Goal: Task Accomplishment & Management: Manage account settings

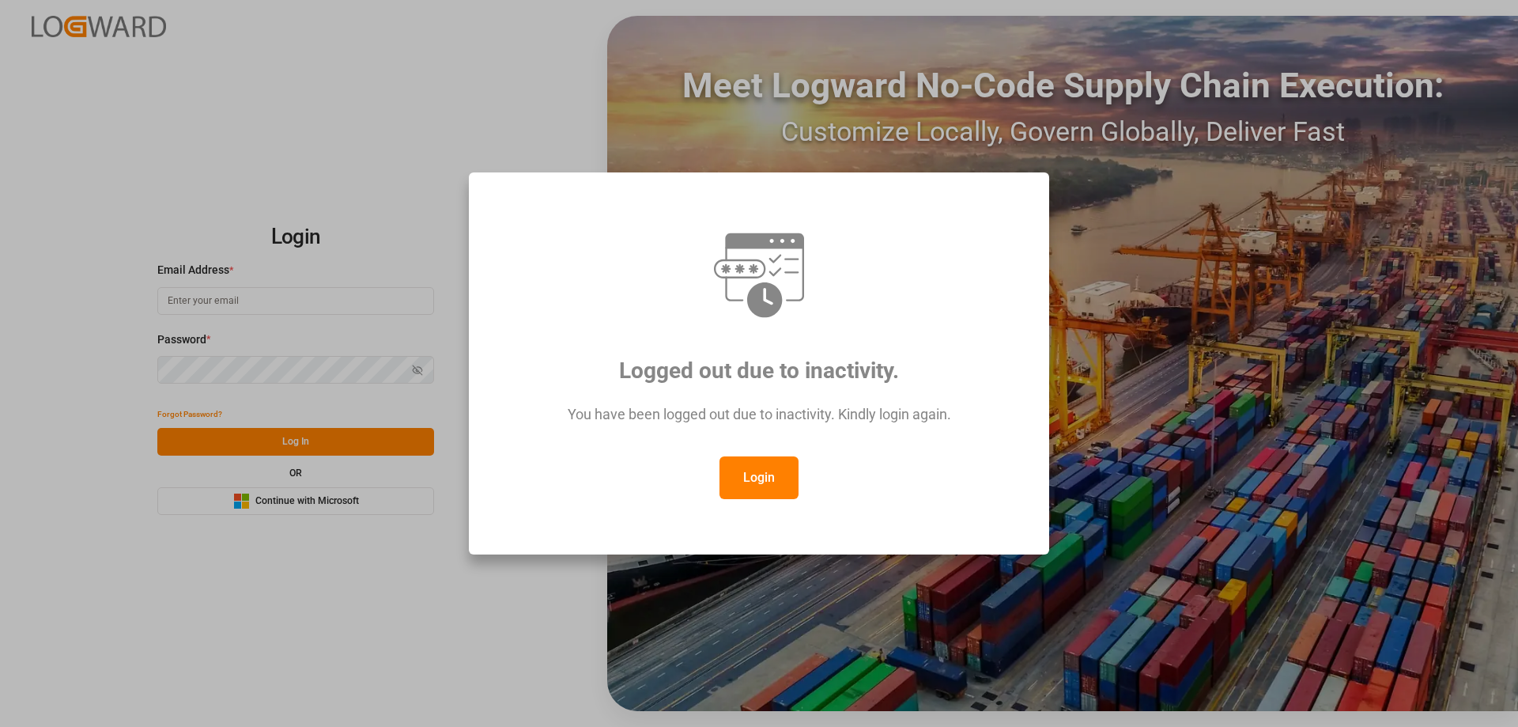
type input "[PERSON_NAME][EMAIL_ADDRESS][DOMAIN_NAME]"
click at [761, 471] on button "Login" at bounding box center [759, 477] width 79 height 43
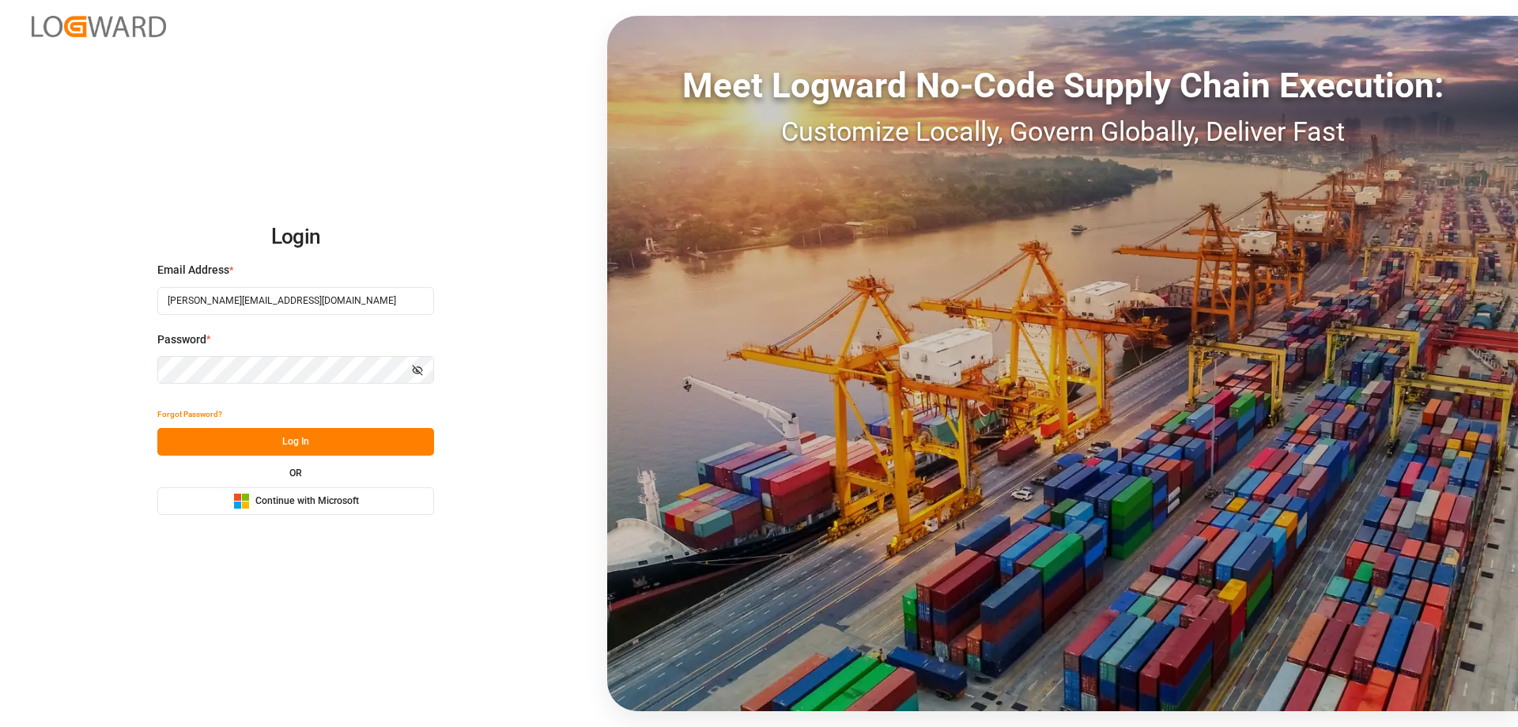
click at [232, 444] on button "Log In" at bounding box center [295, 442] width 277 height 28
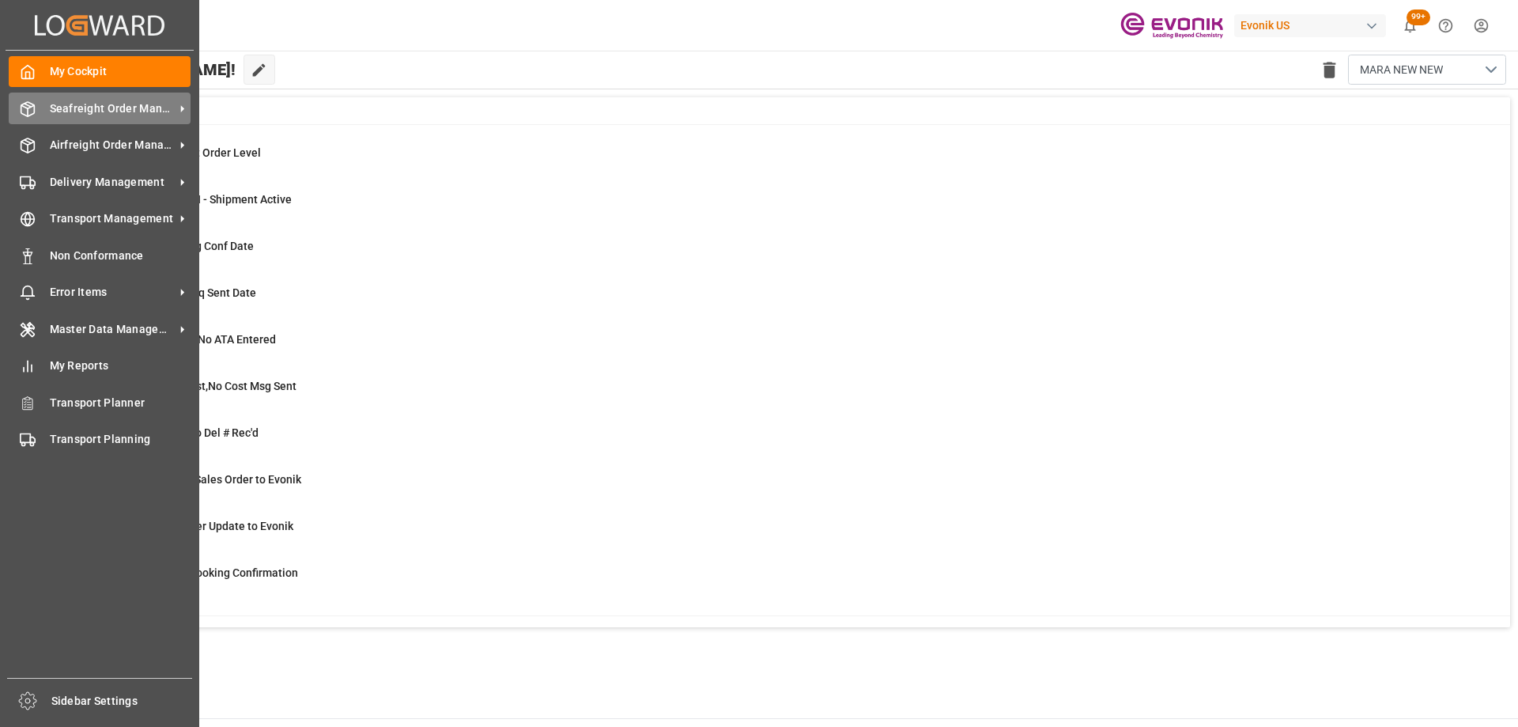
click at [32, 97] on div "Seafreight Order Management Seafreight Order Management" at bounding box center [100, 108] width 182 height 31
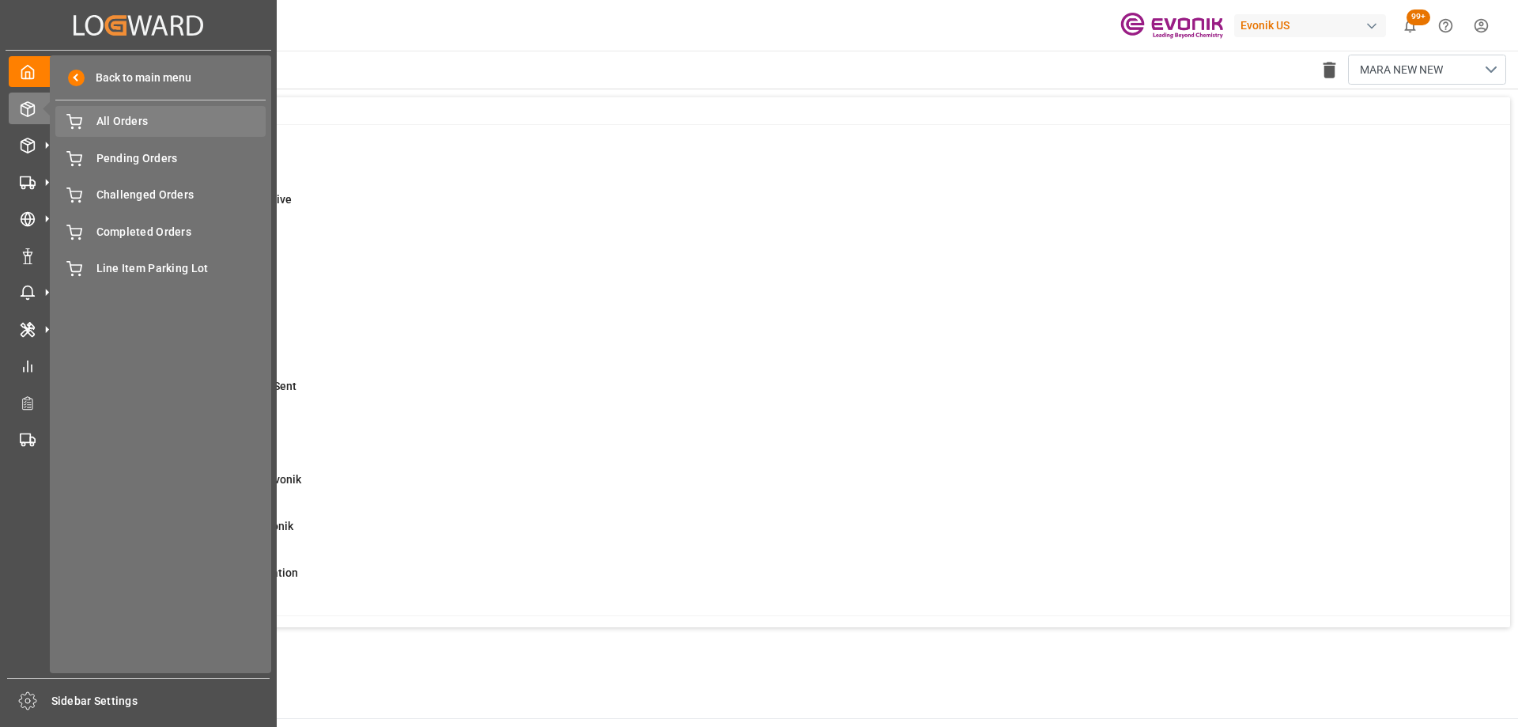
click at [200, 127] on span "All Orders" at bounding box center [181, 121] width 170 height 17
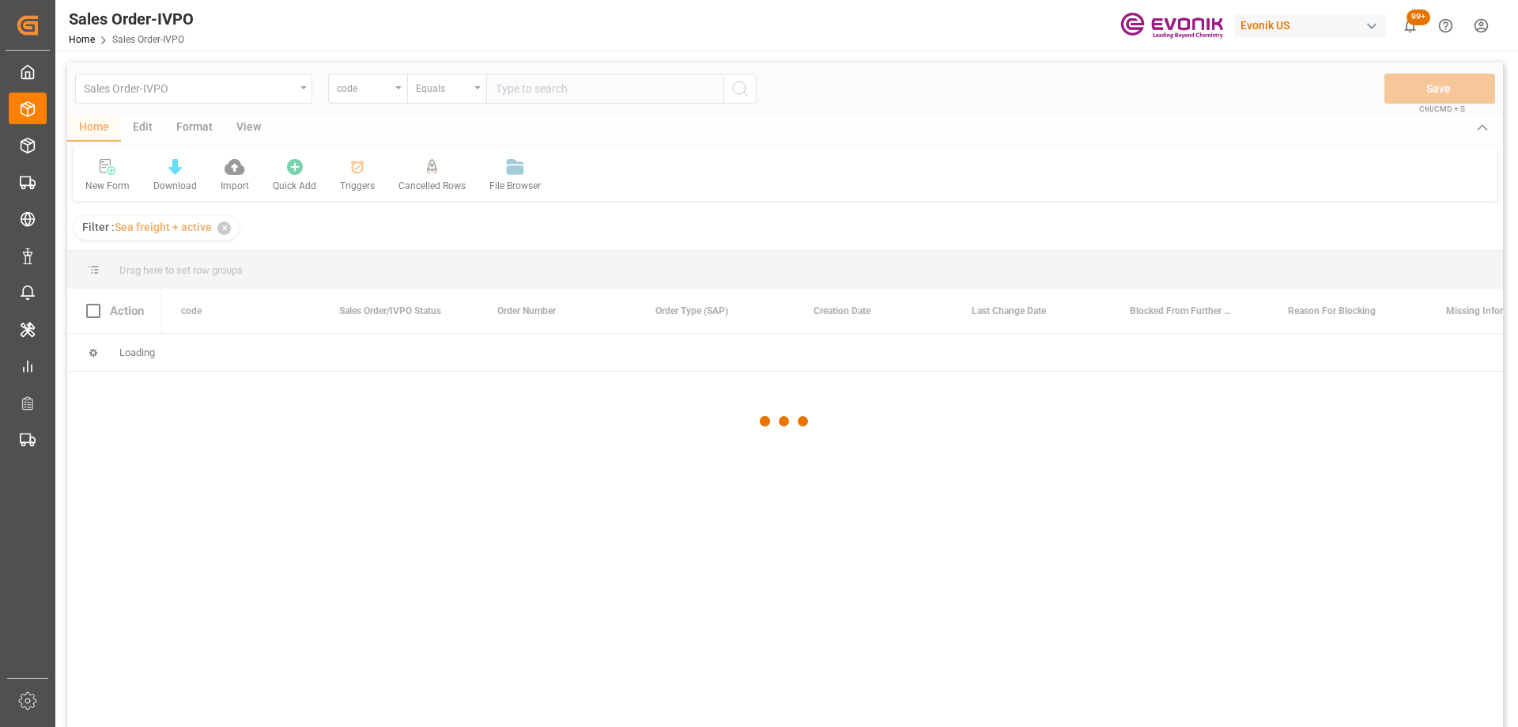
click at [349, 94] on div at bounding box center [785, 420] width 1436 height 717
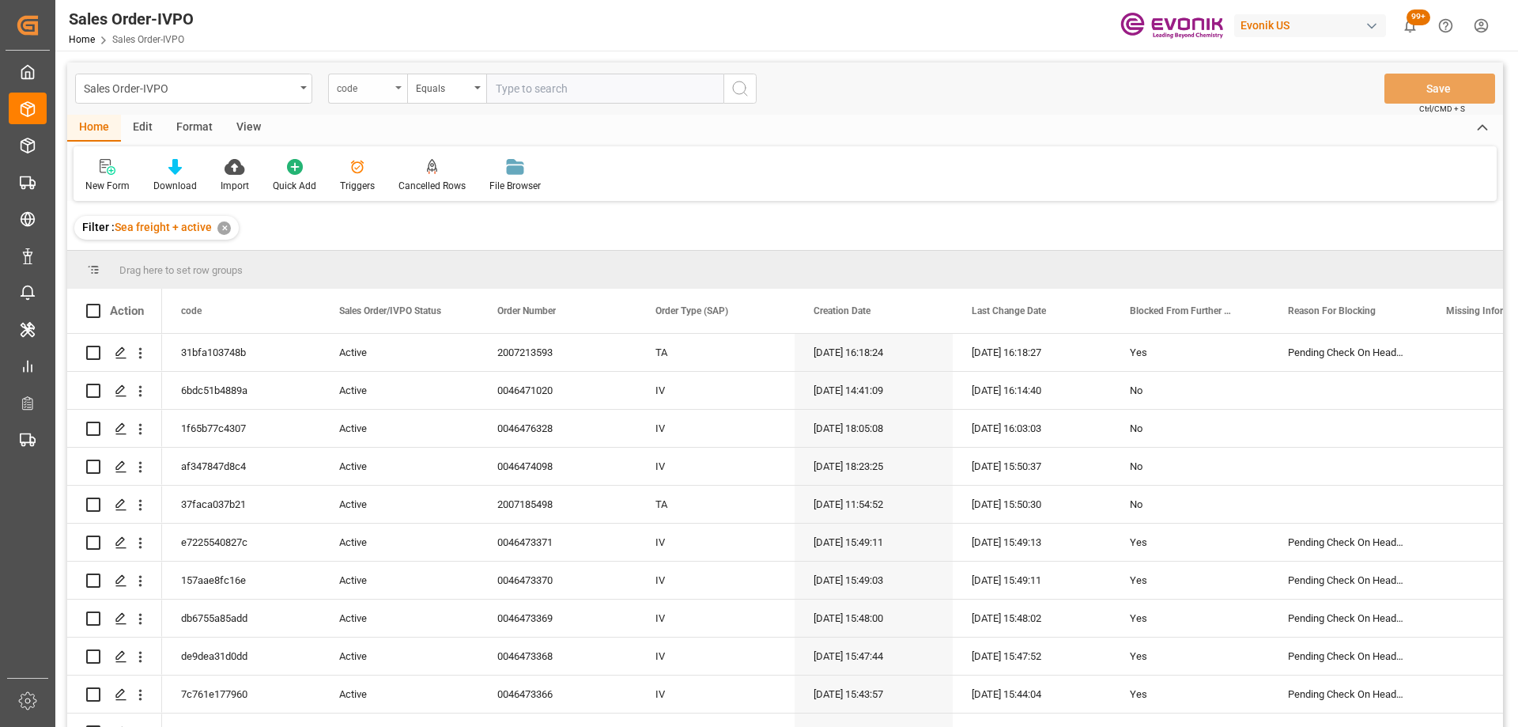
click at [344, 92] on div "code" at bounding box center [364, 86] width 54 height 18
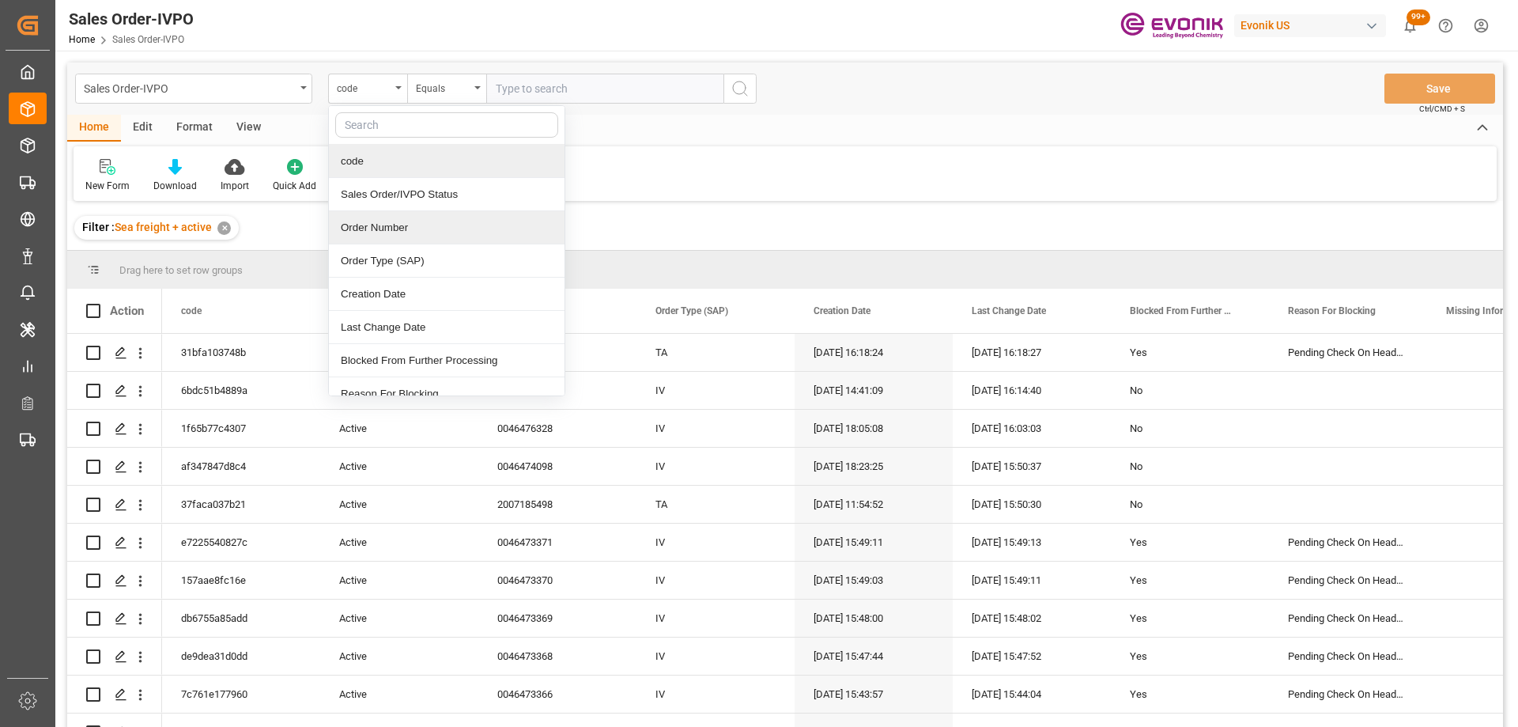
click at [381, 226] on div "Order Number" at bounding box center [447, 227] width 236 height 33
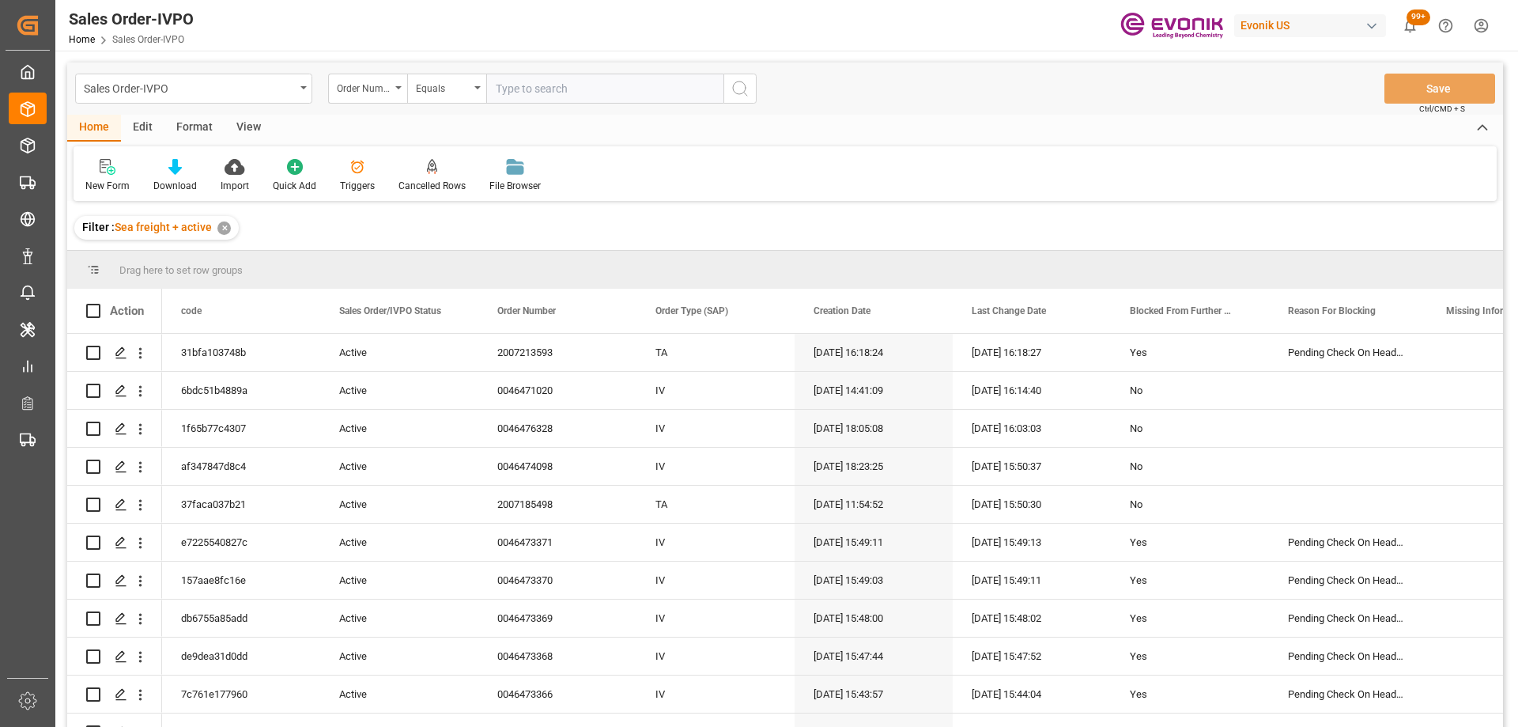
click at [545, 81] on input "text" at bounding box center [604, 89] width 237 height 30
paste input "2007131109"
type input "2007131109"
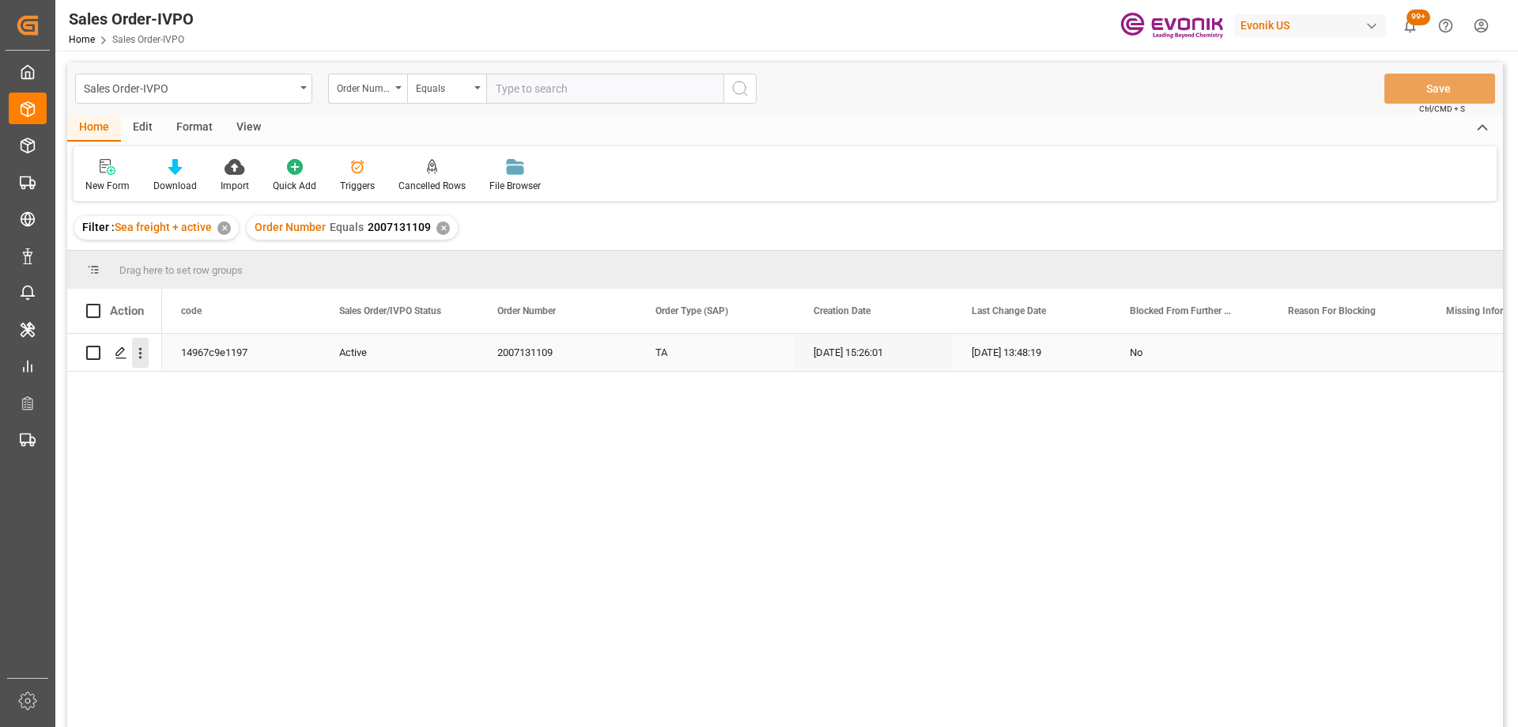
click at [138, 355] on icon "open menu" at bounding box center [140, 353] width 17 height 17
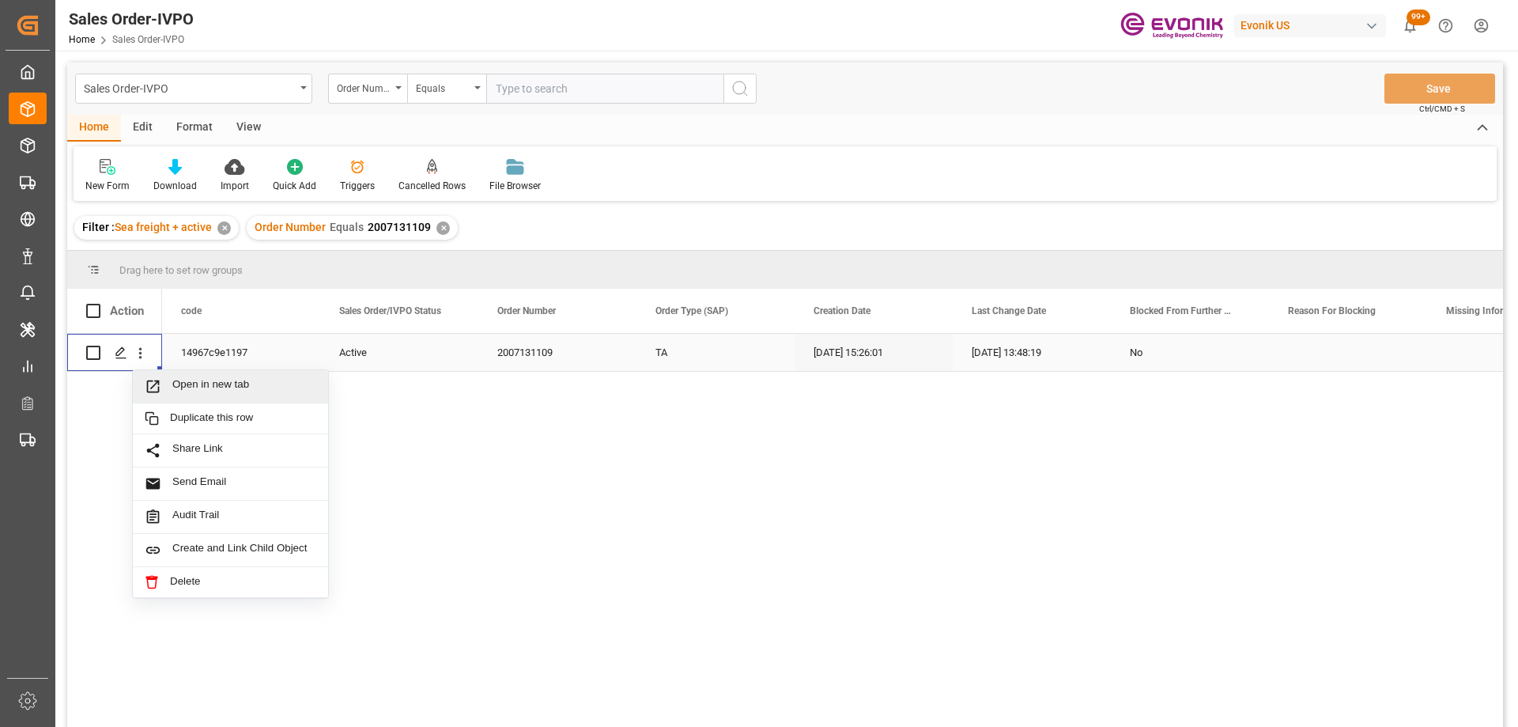
click at [164, 386] on span "Press SPACE to select this row." at bounding box center [159, 386] width 28 height 17
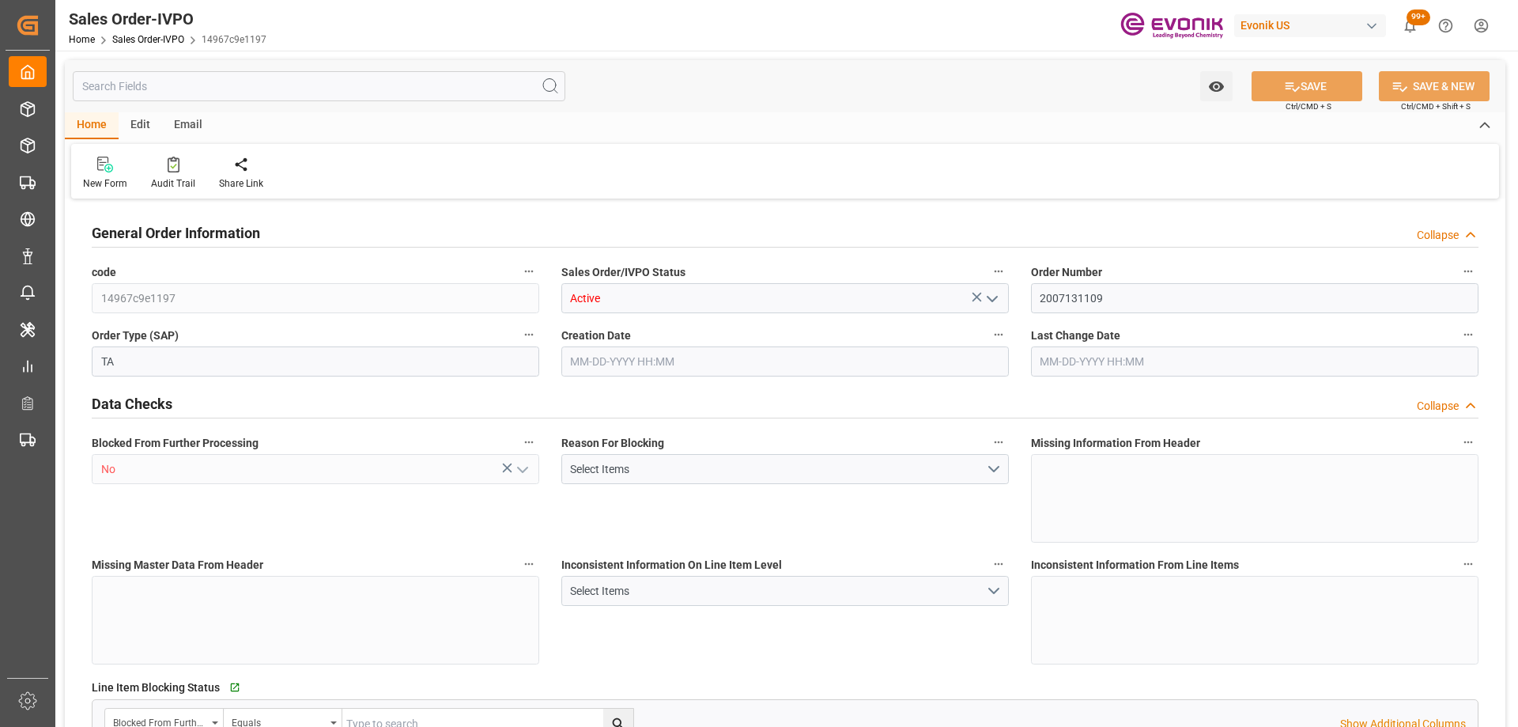
type input "AUMEL"
type input "0"
type input "1"
type input "132"
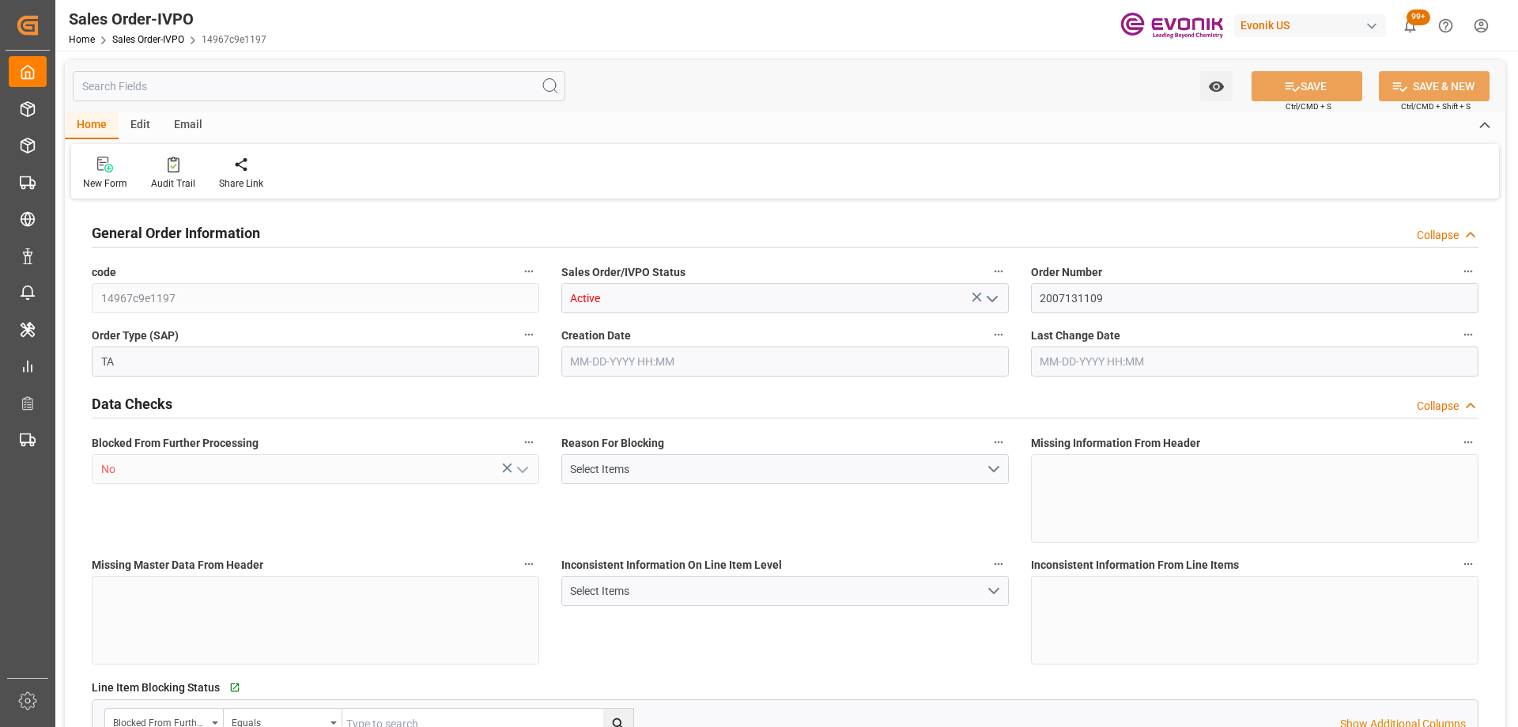
type input "14728.8"
type input "3934.672"
type input "17000"
type input "30"
type input "08-13-2025 15:26"
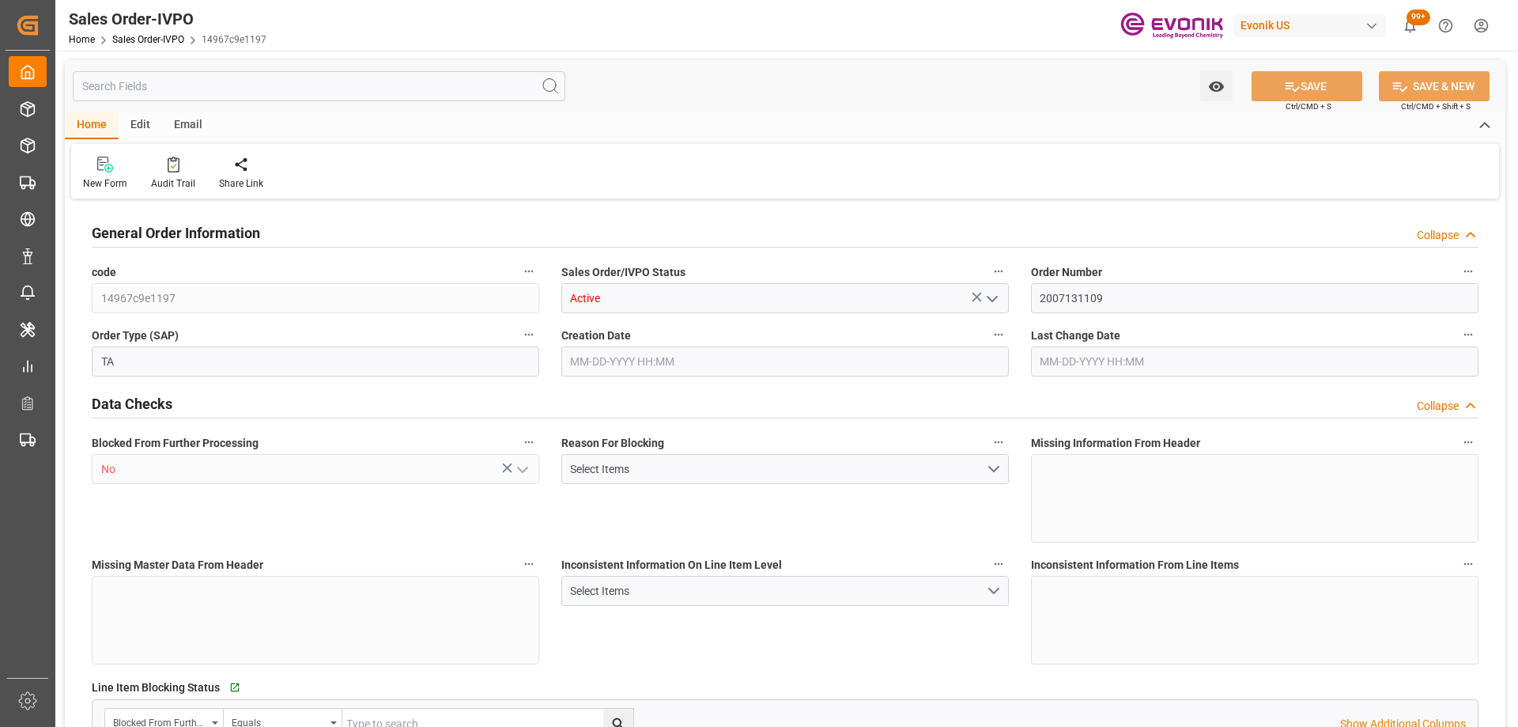
type input "09-19-2025 13:48"
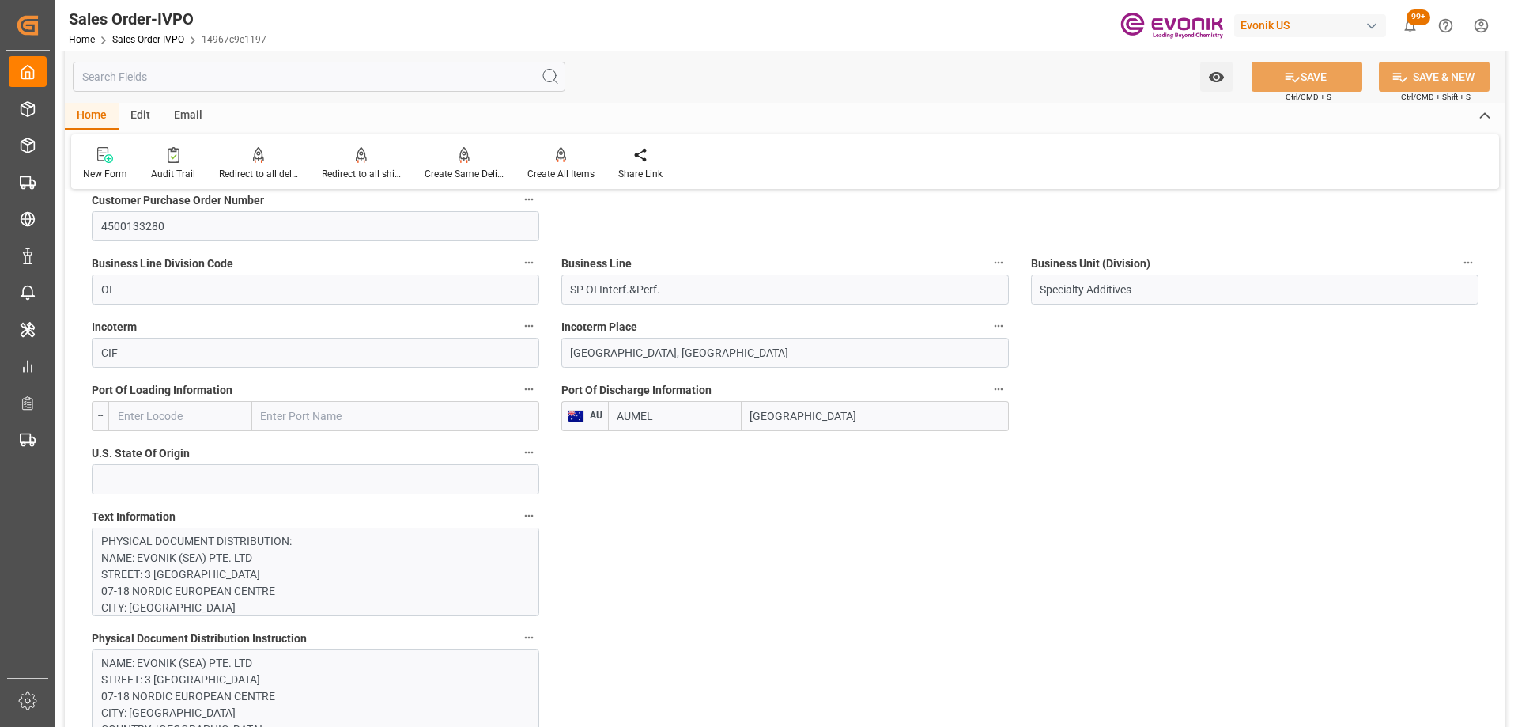
scroll to position [1028, 0]
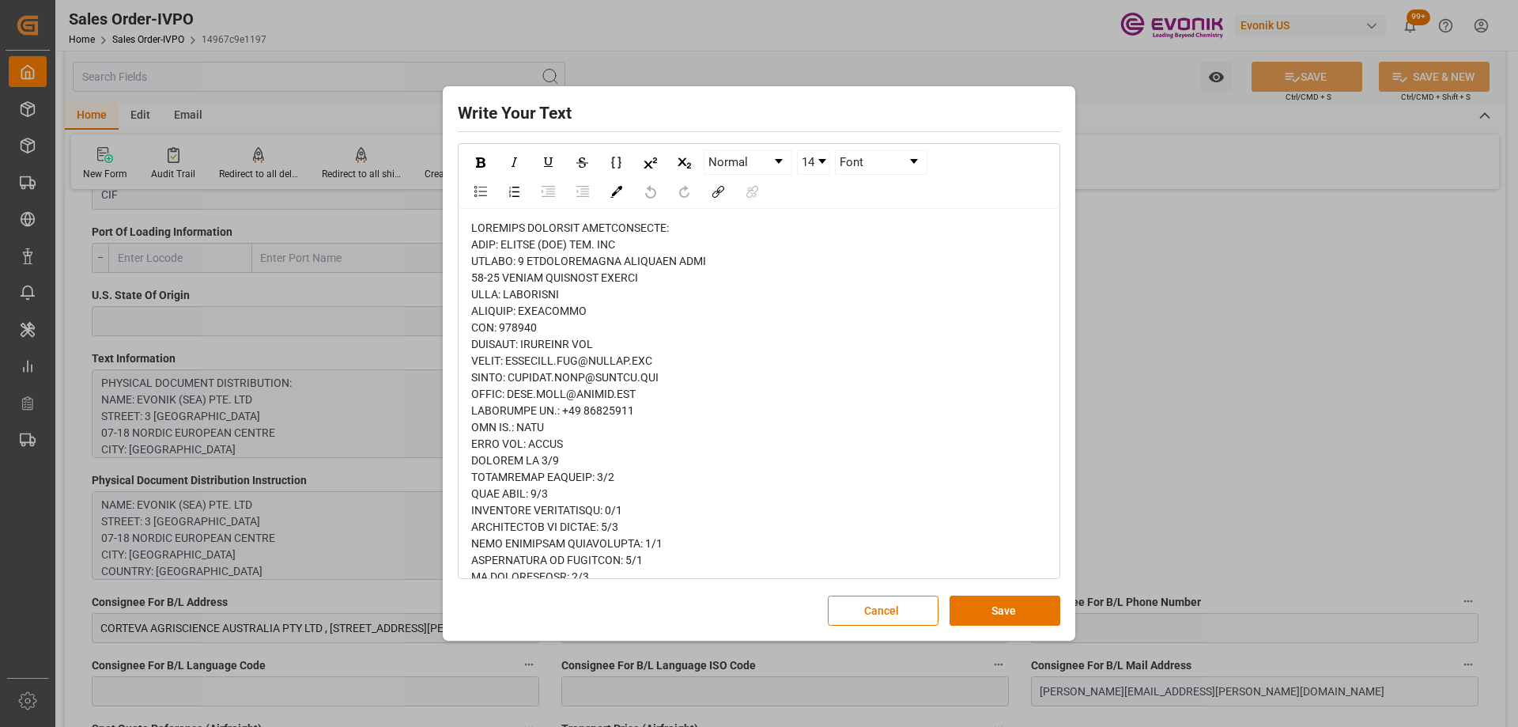
scroll to position [158, 0]
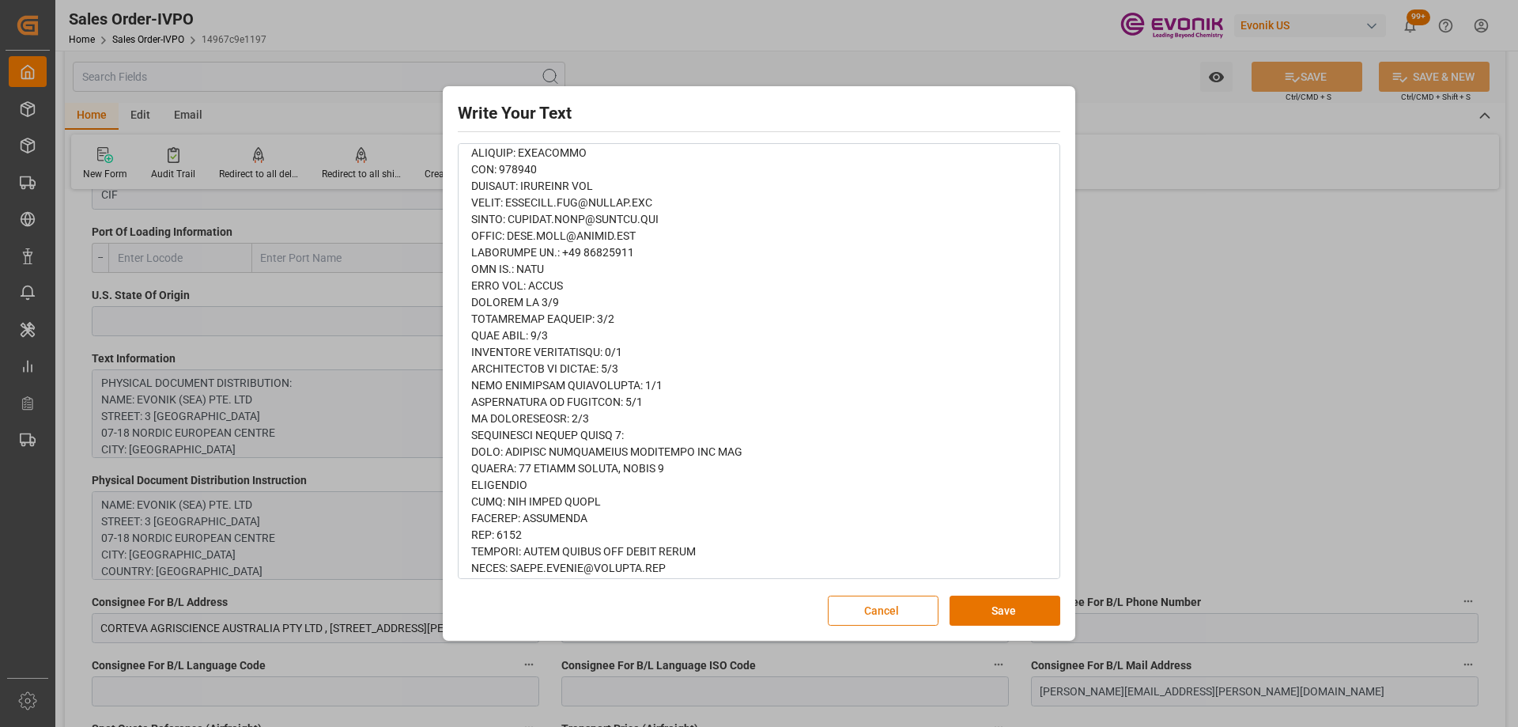
click at [864, 611] on button "Cancel" at bounding box center [883, 610] width 111 height 30
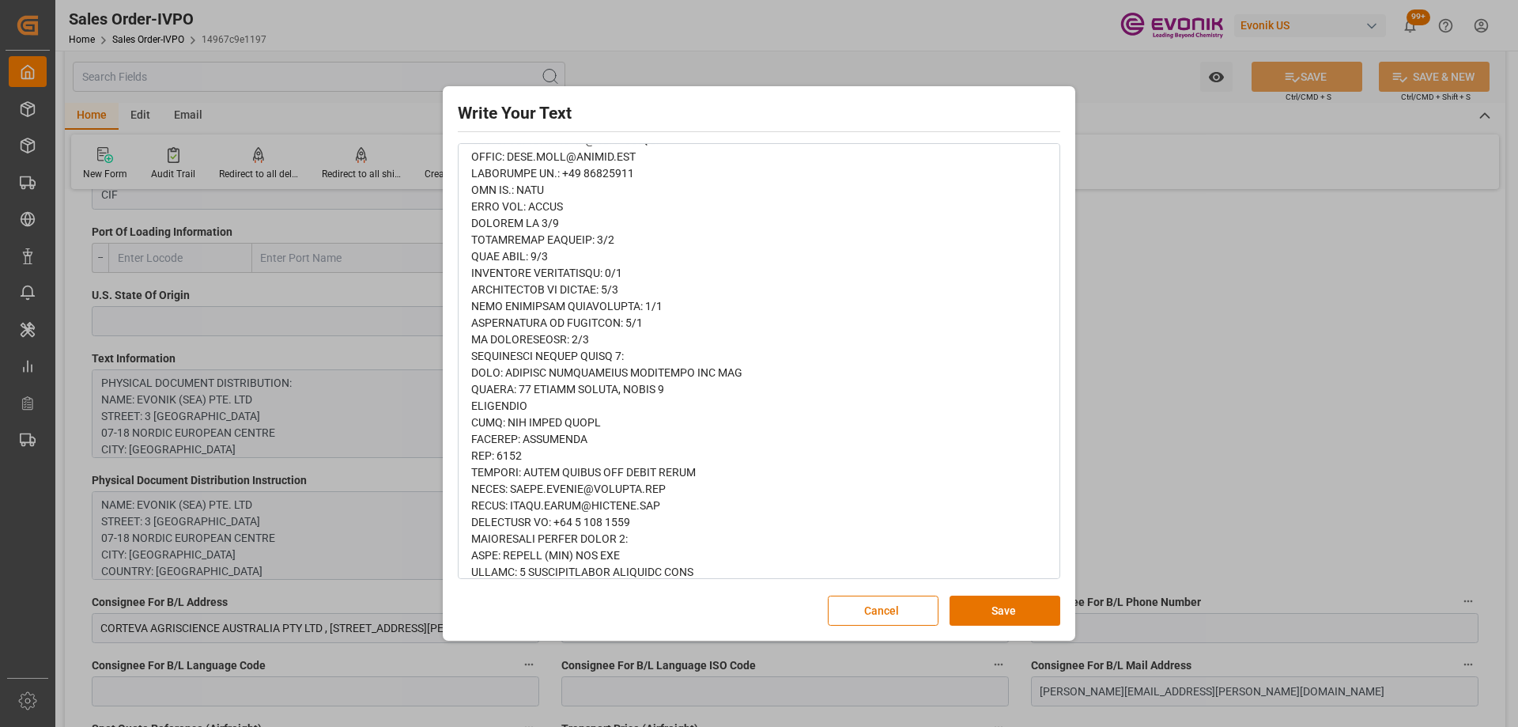
scroll to position [0, 0]
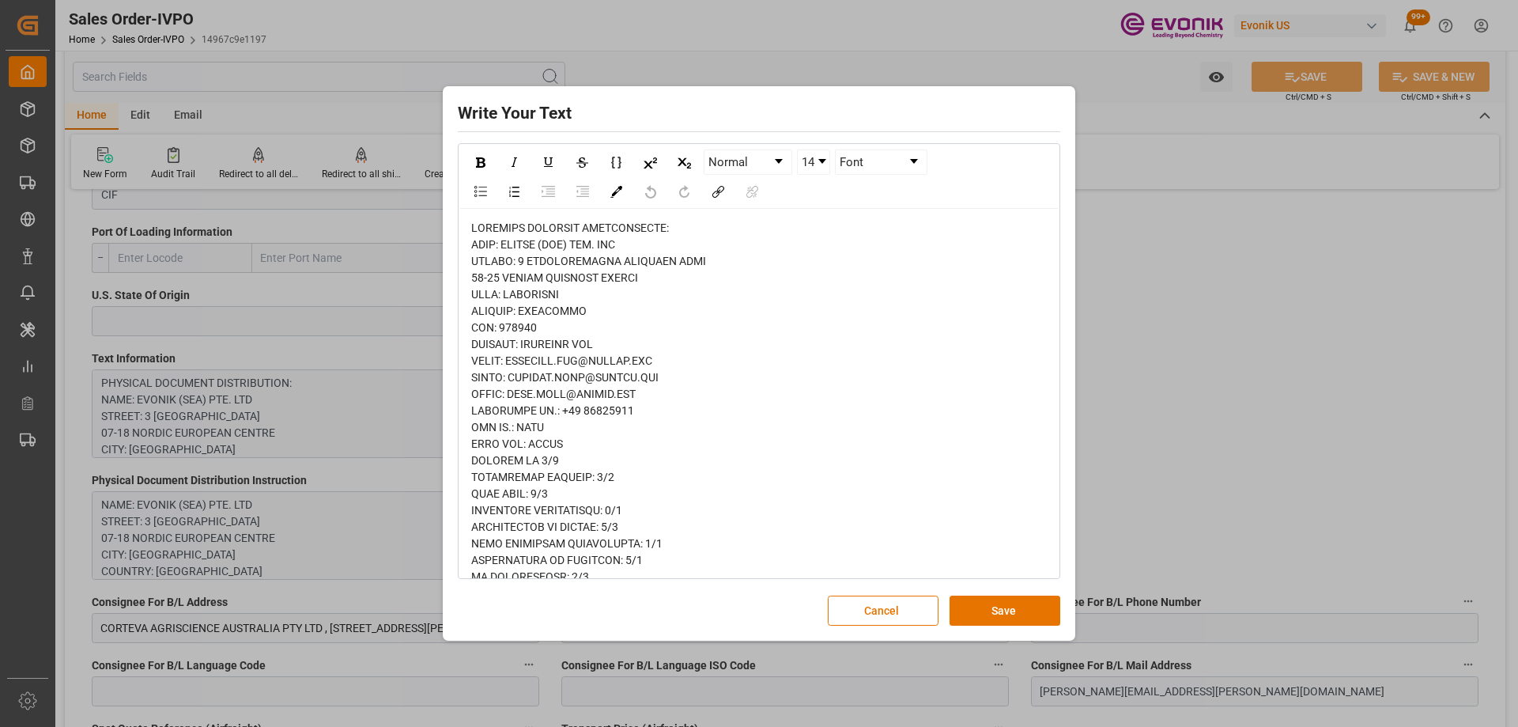
drag, startPoint x: 470, startPoint y: 358, endPoint x: 637, endPoint y: 402, distance: 171.8
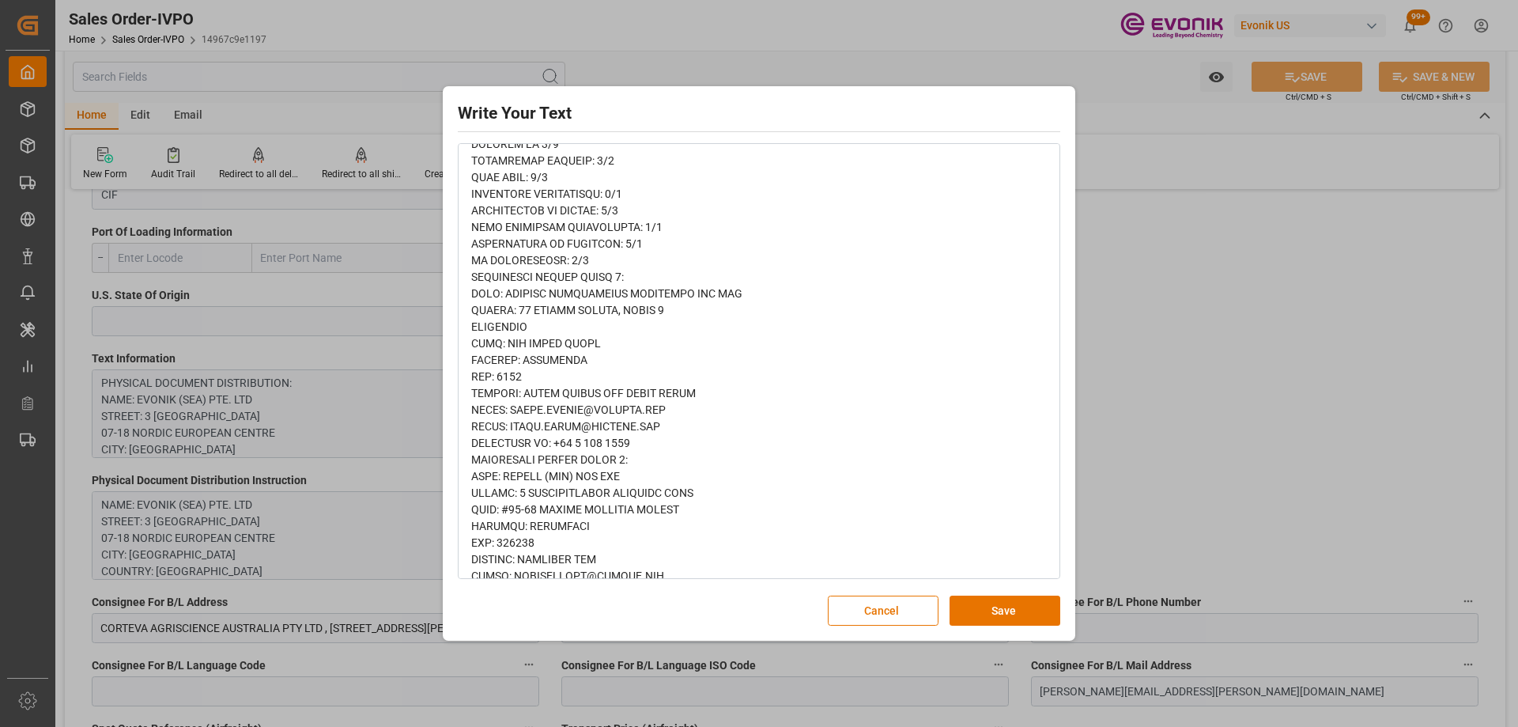
drag, startPoint x: 468, startPoint y: 281, endPoint x: 602, endPoint y: 294, distance: 134.2
click at [602, 294] on div "rdw-wrapper" at bounding box center [758, 658] width 599 height 1533
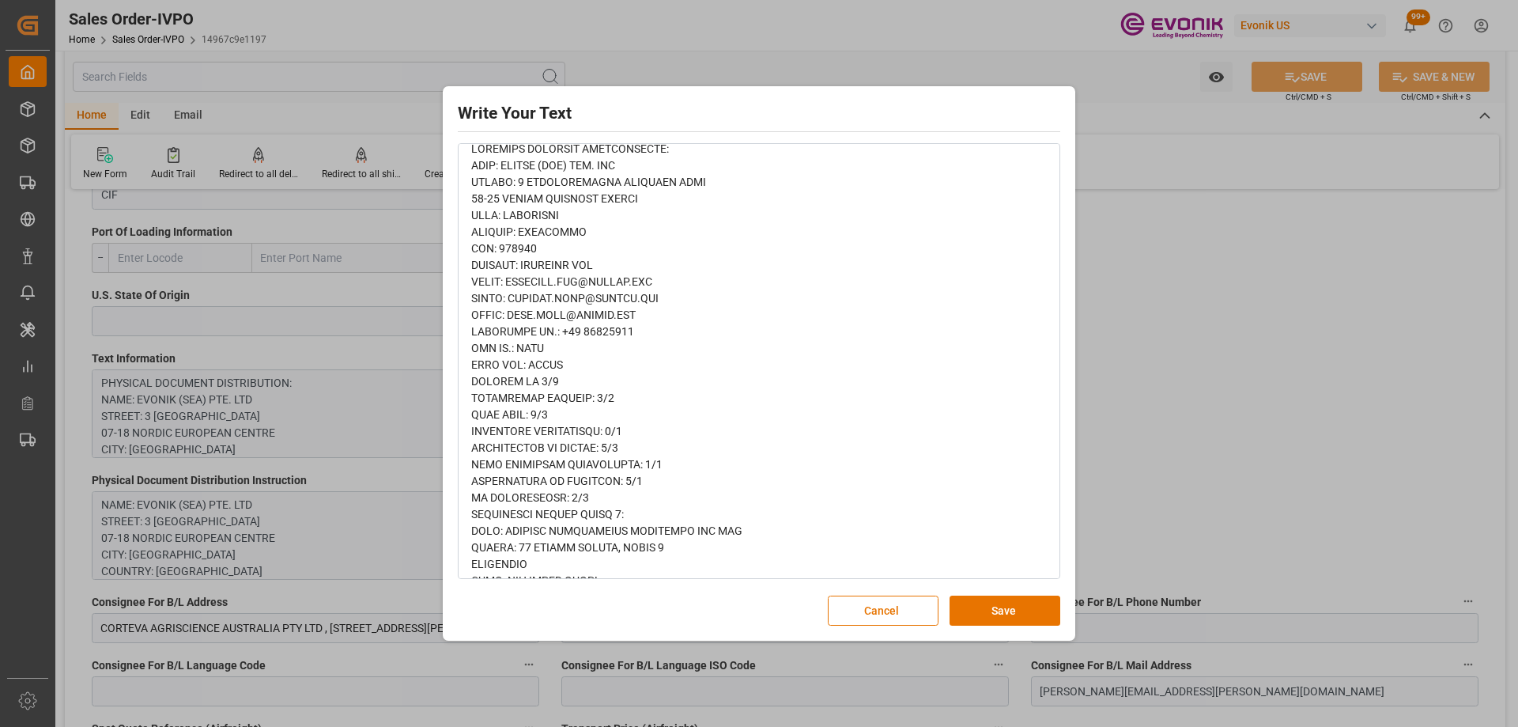
scroll to position [237, 0]
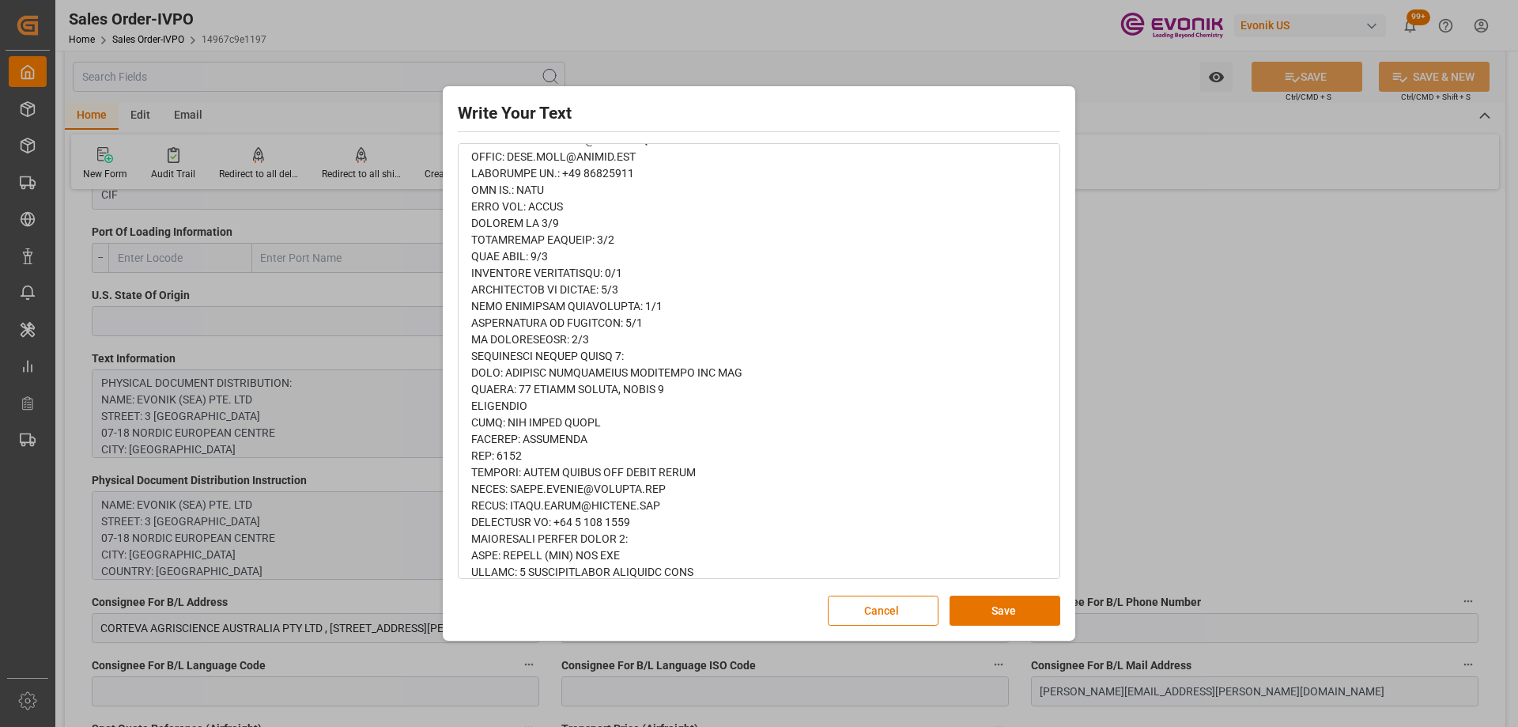
click at [597, 346] on div "rdw-editor" at bounding box center [759, 738] width 576 height 1511
click at [586, 317] on span "rdw-editor" at bounding box center [621, 737] width 300 height 1507
click at [648, 373] on span "rdw-editor" at bounding box center [621, 737] width 300 height 1507
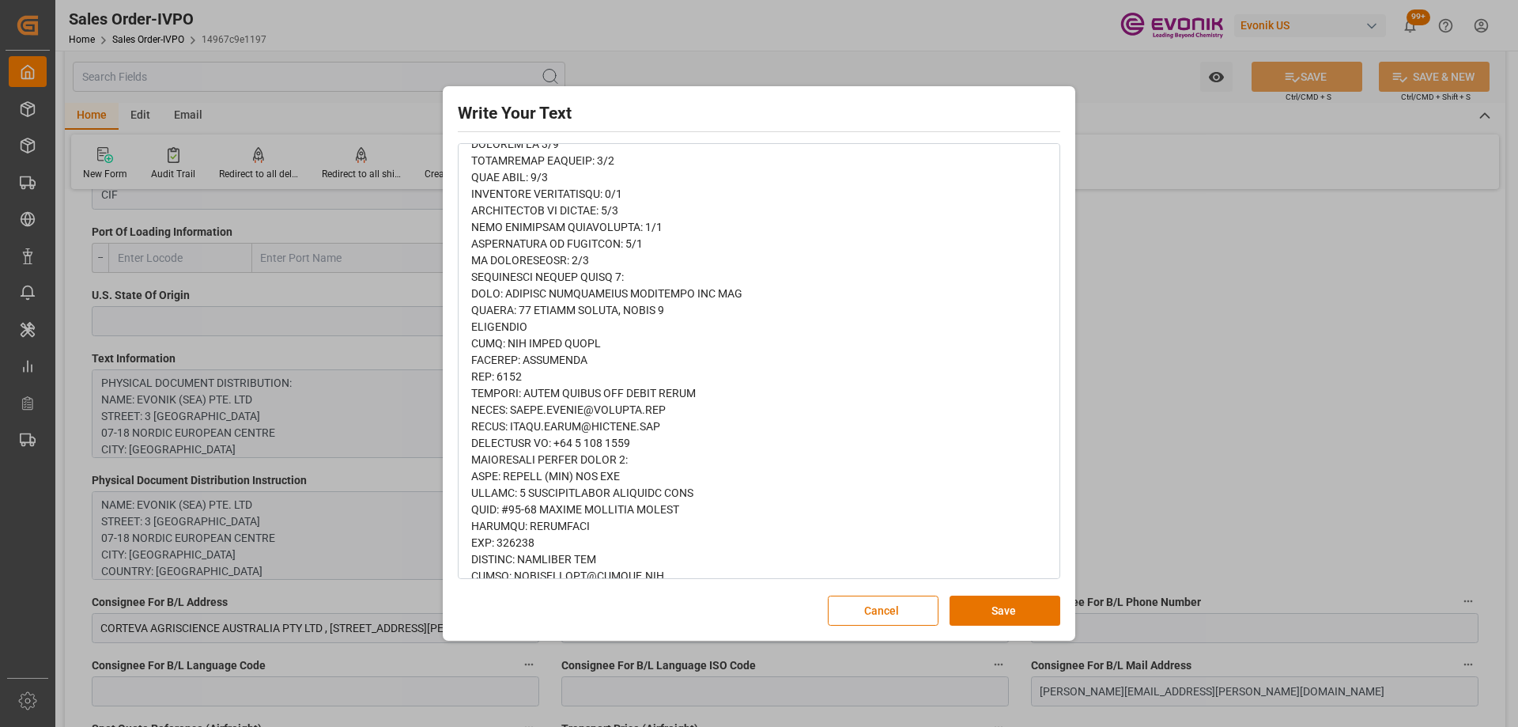
scroll to position [395, 0]
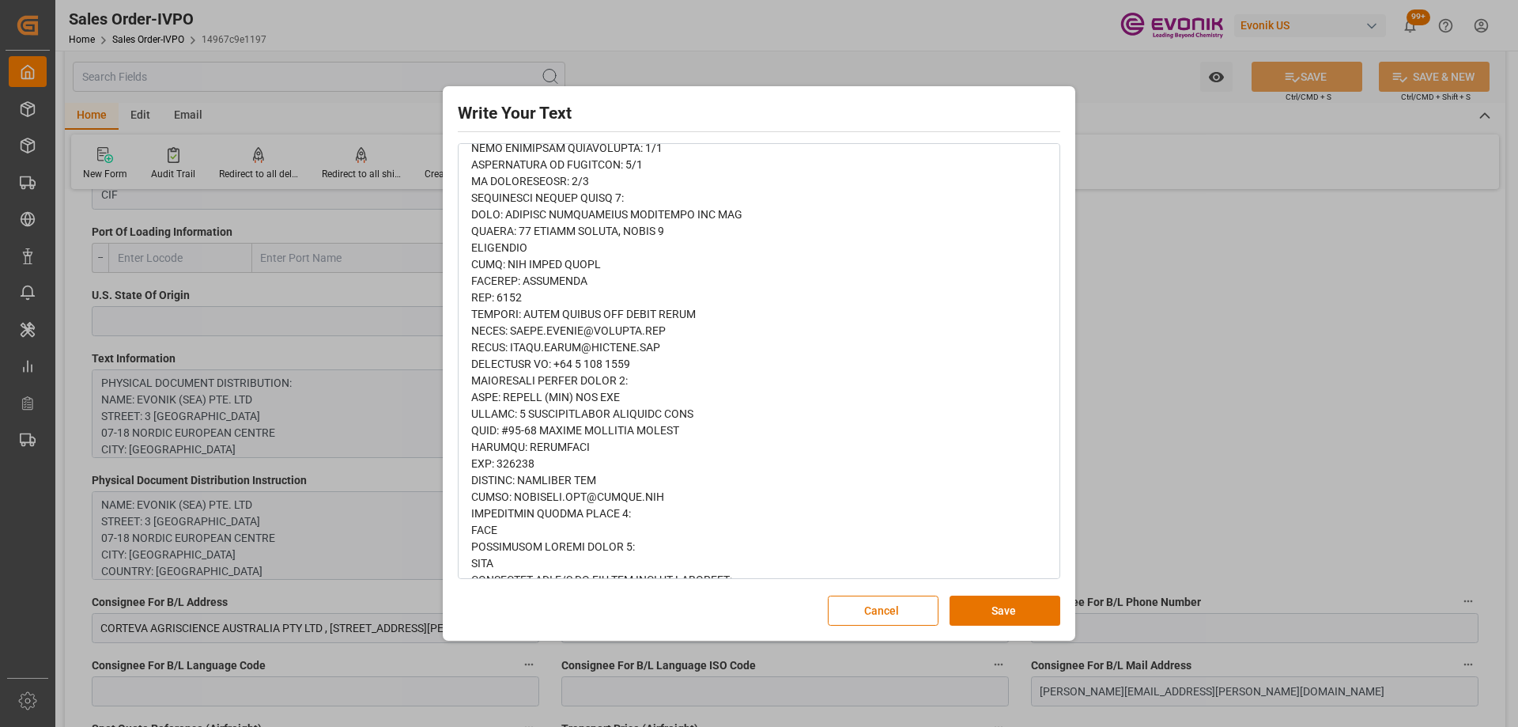
click at [642, 400] on div "rdw-editor" at bounding box center [759, 579] width 576 height 1511
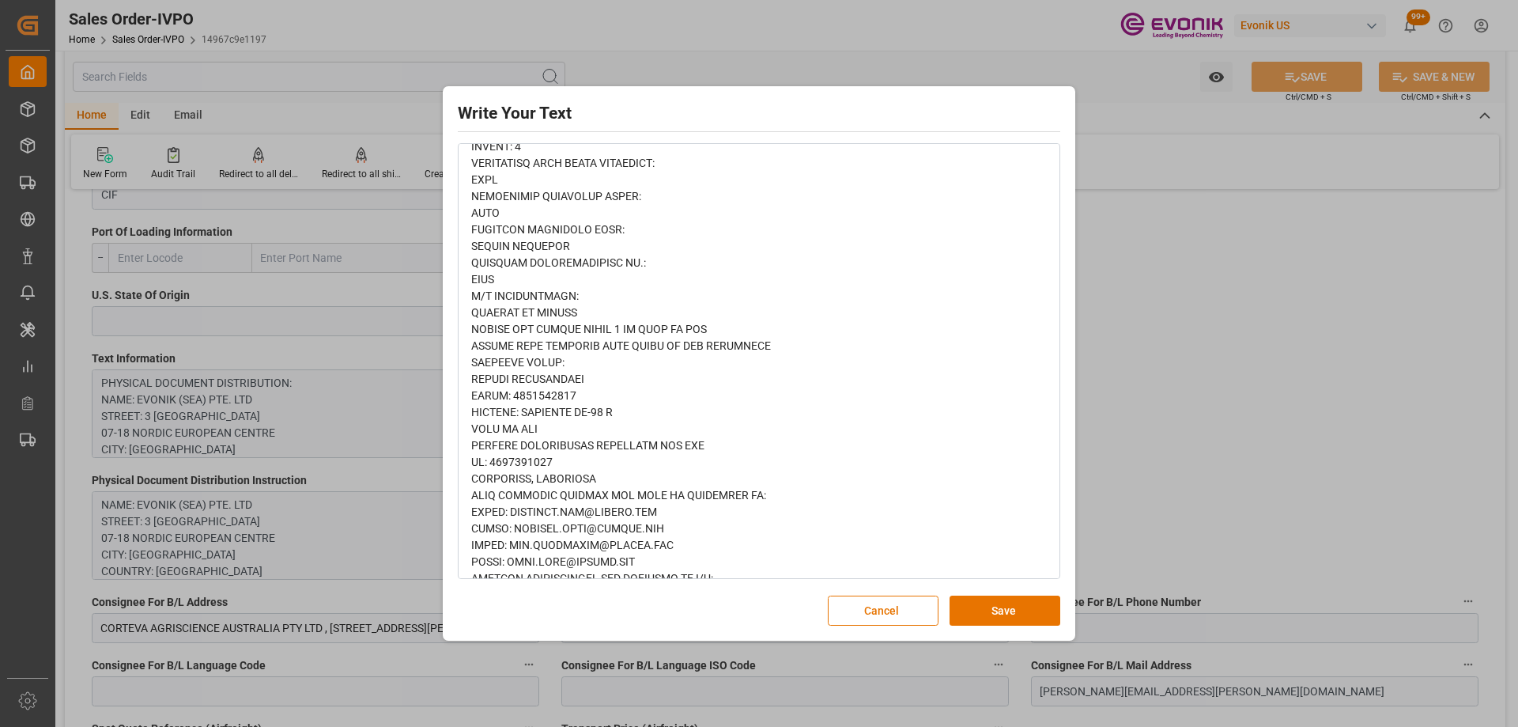
scroll to position [1165, 0]
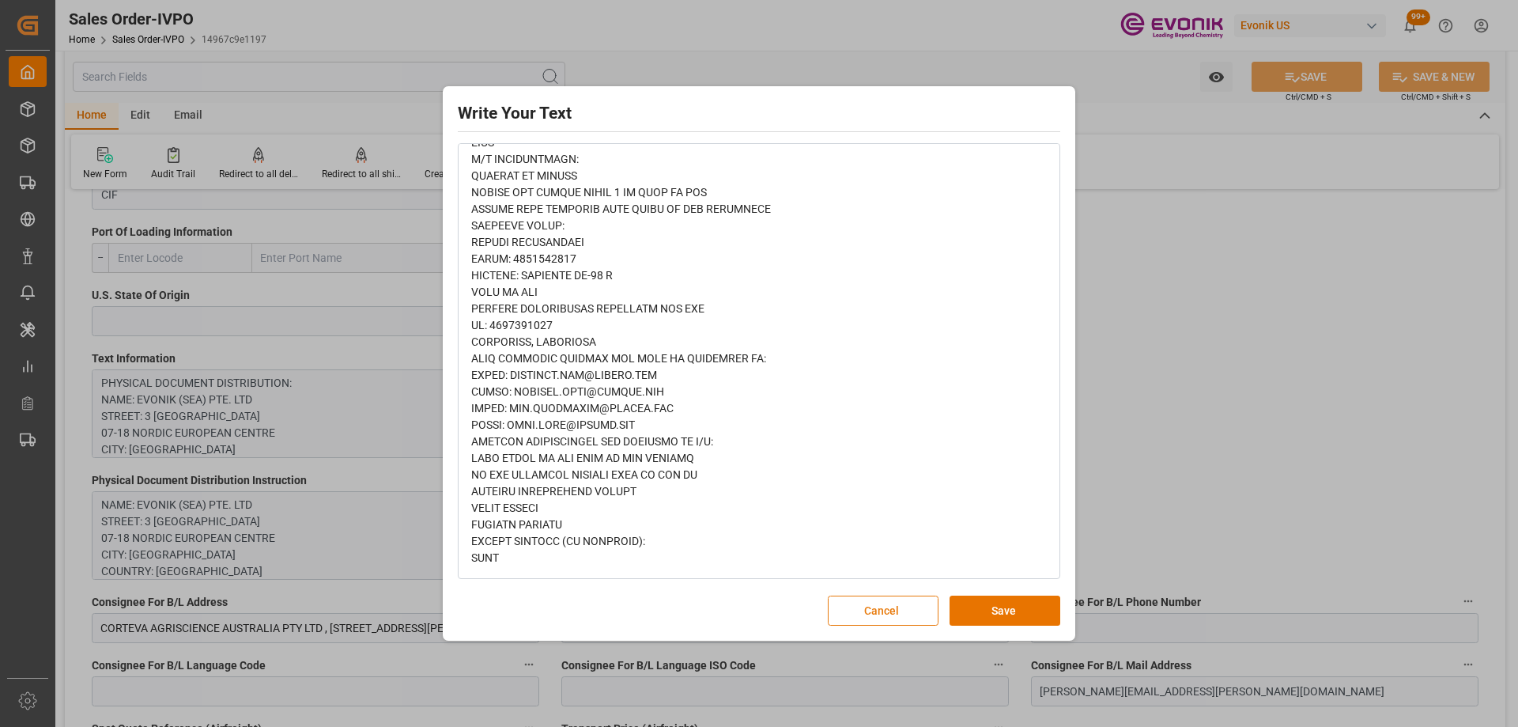
click at [872, 612] on button "Cancel" at bounding box center [883, 610] width 111 height 30
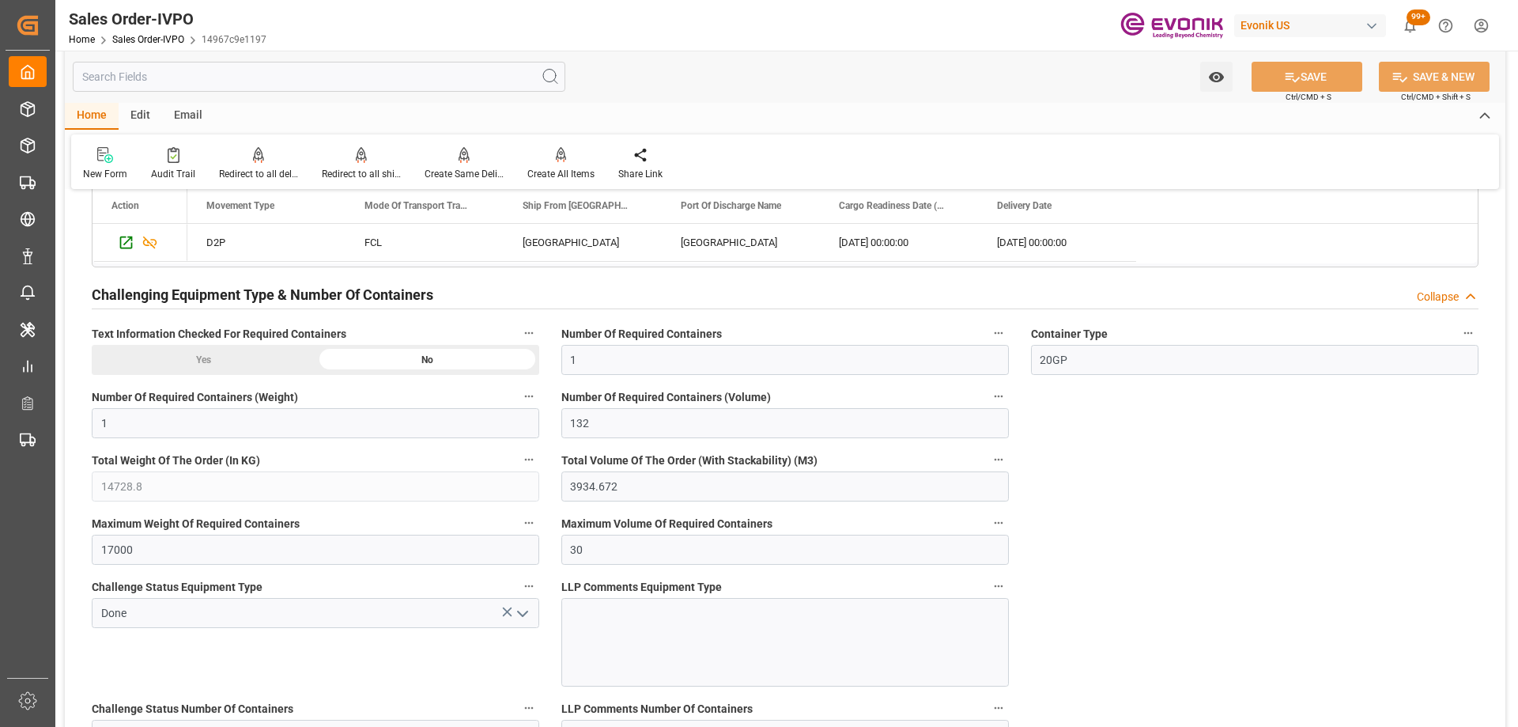
scroll to position [3084, 0]
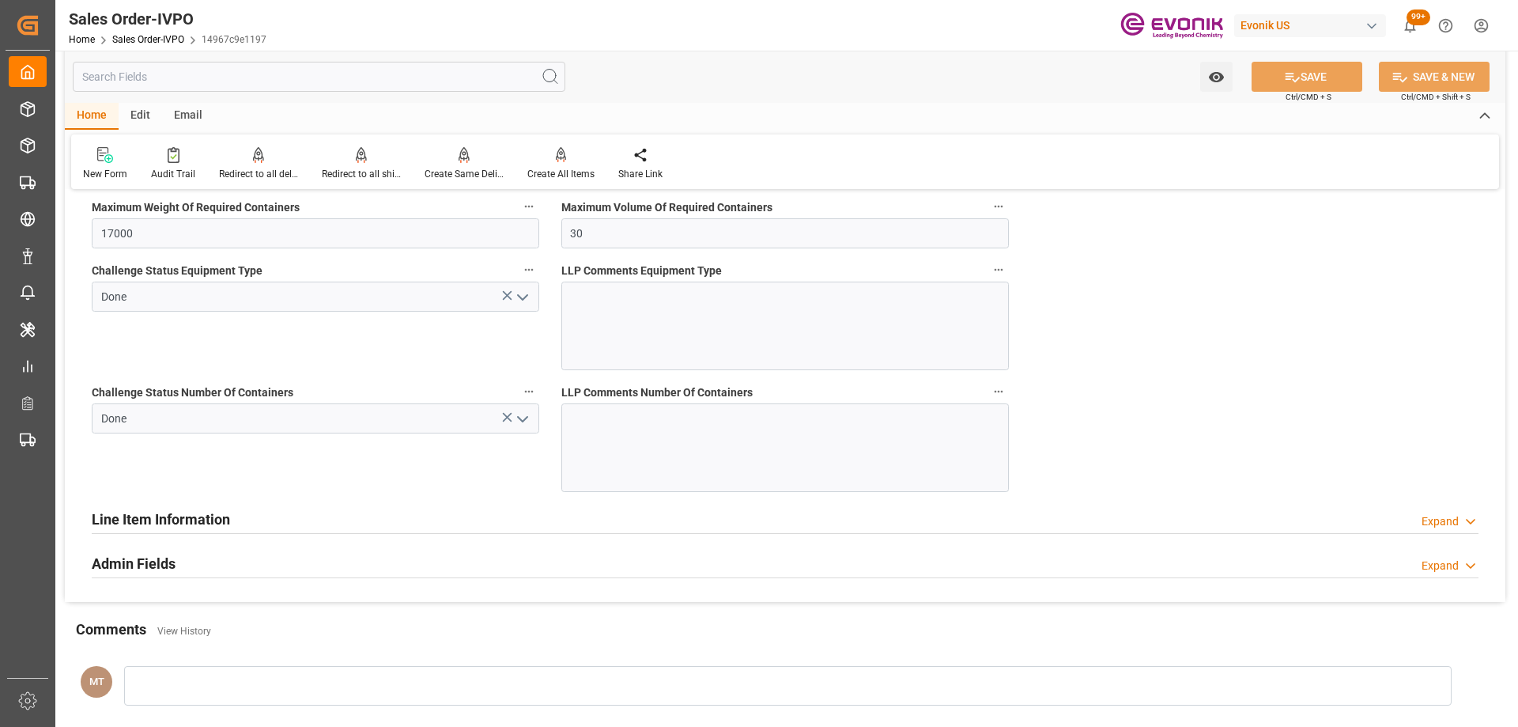
click at [267, 77] on input "text" at bounding box center [319, 77] width 493 height 30
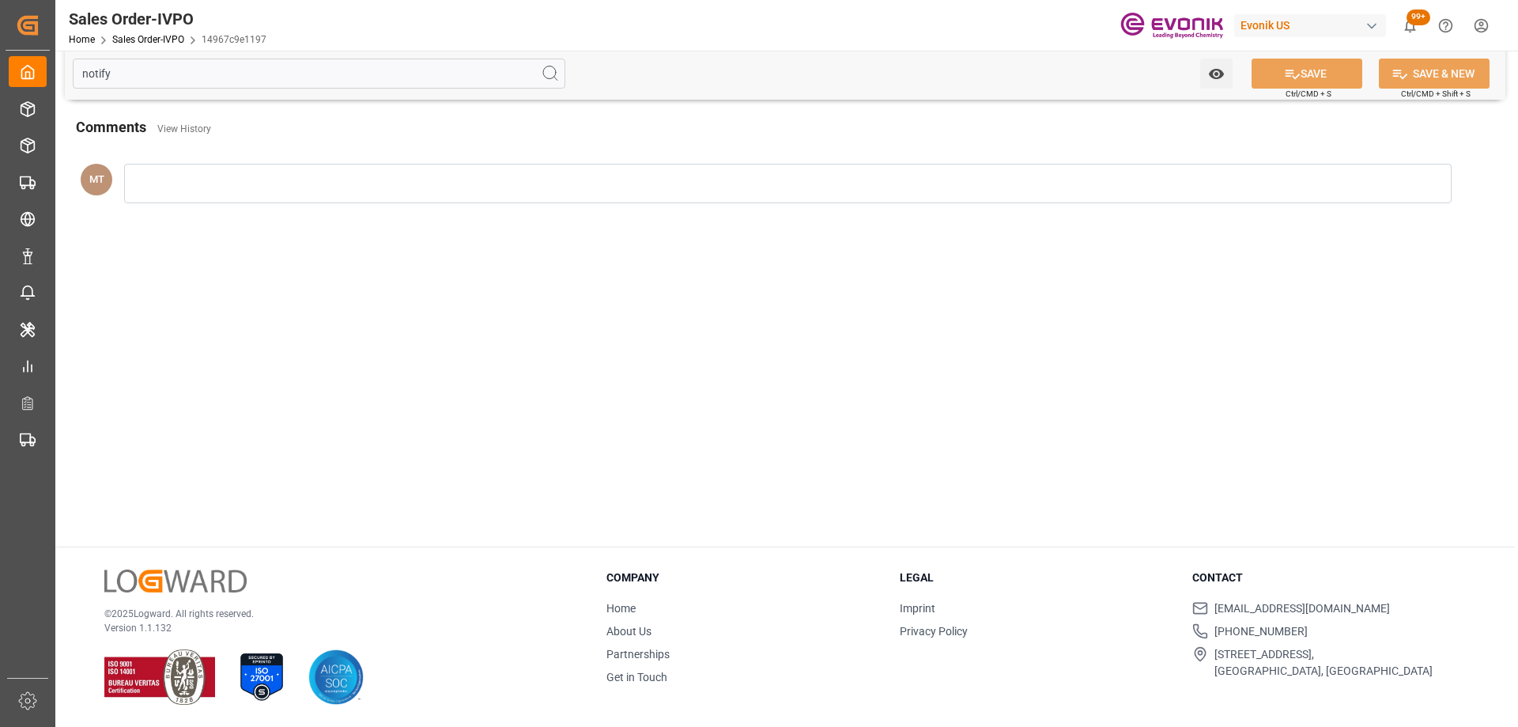
scroll to position [0, 0]
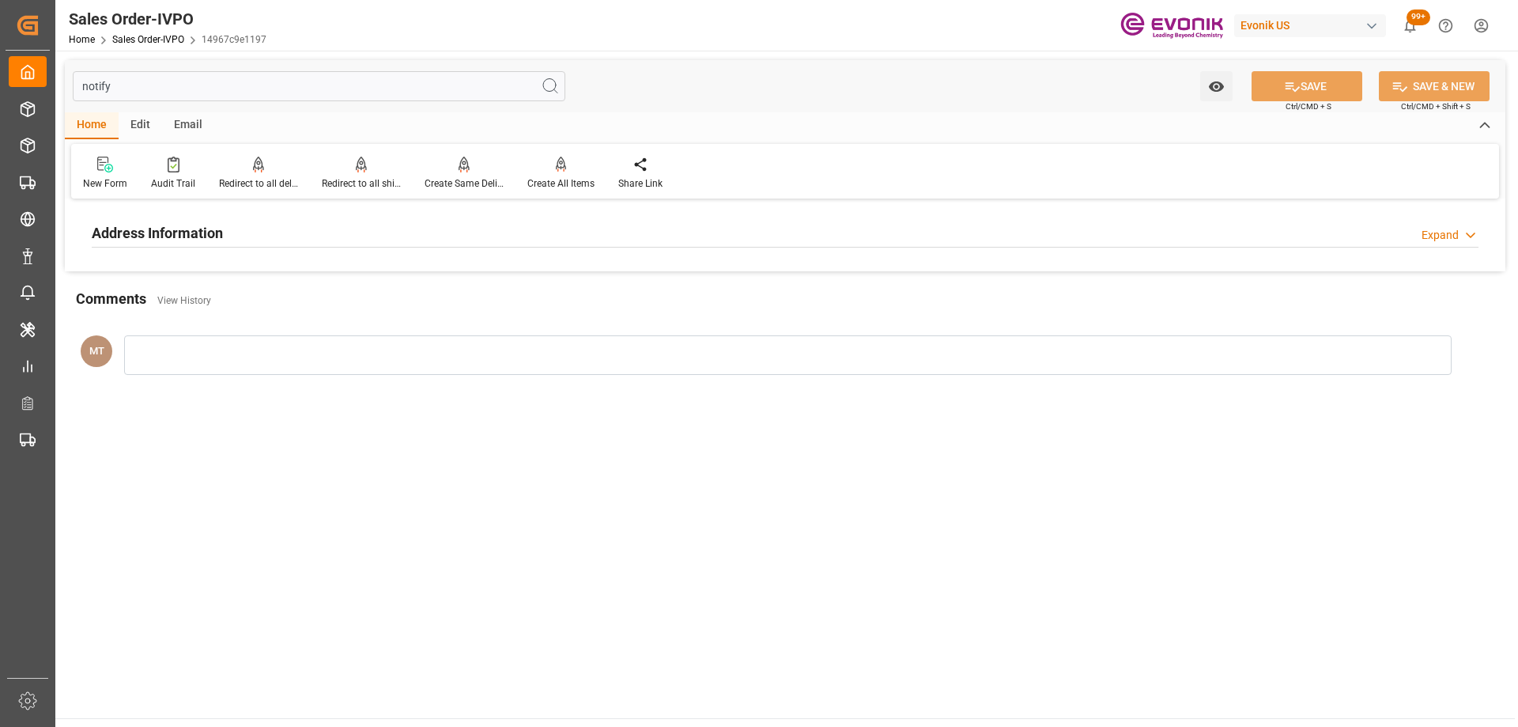
click at [292, 235] on div "Address Information Expand" at bounding box center [785, 232] width 1387 height 30
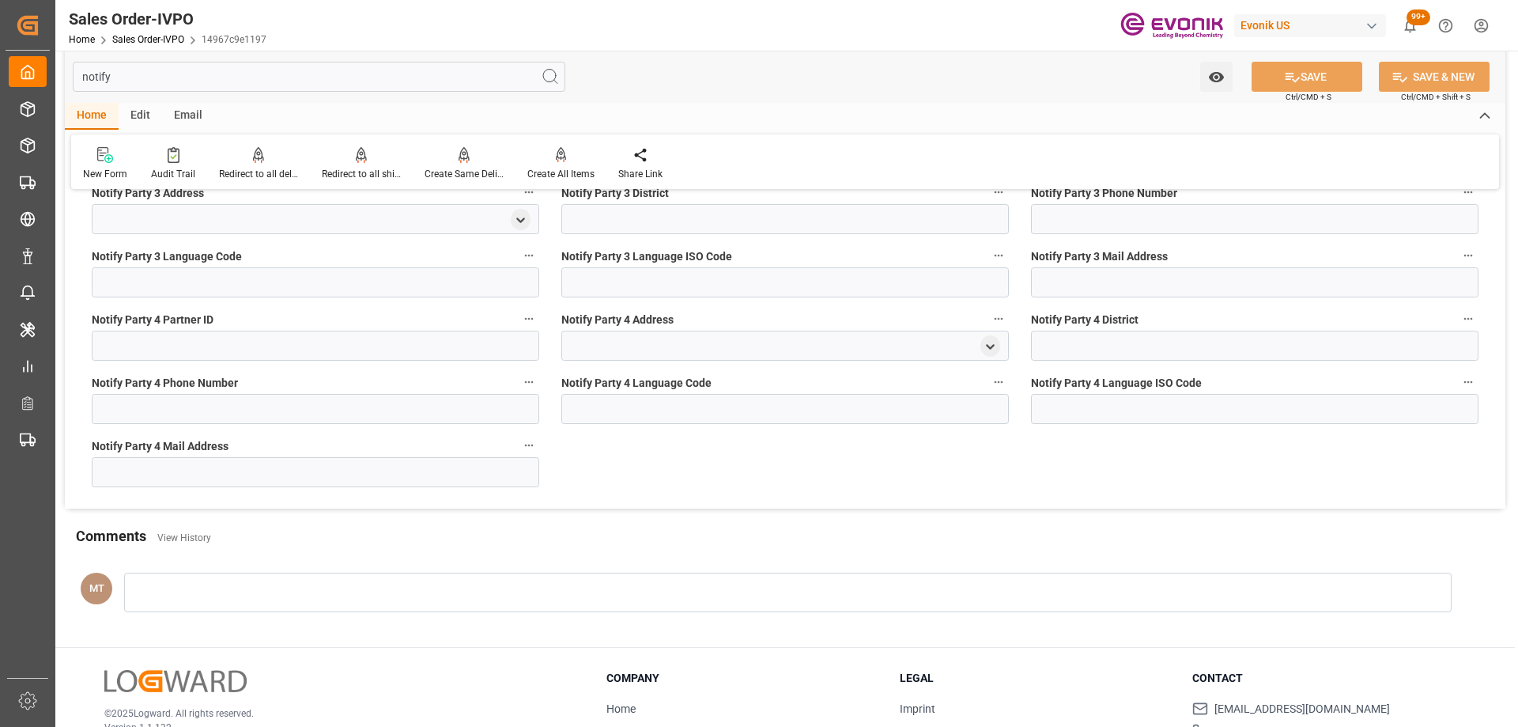
scroll to position [495, 0]
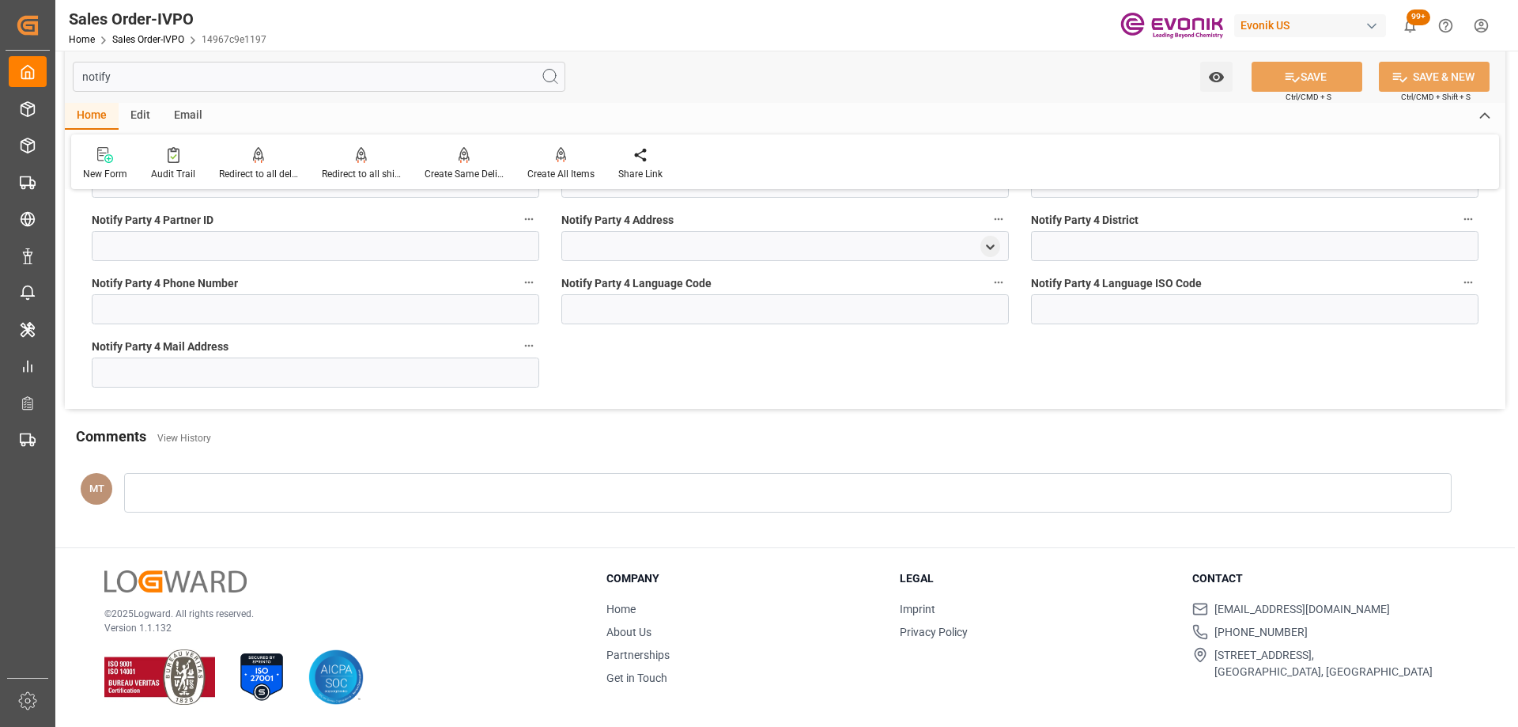
click at [157, 70] on input "notify" at bounding box center [319, 77] width 493 height 30
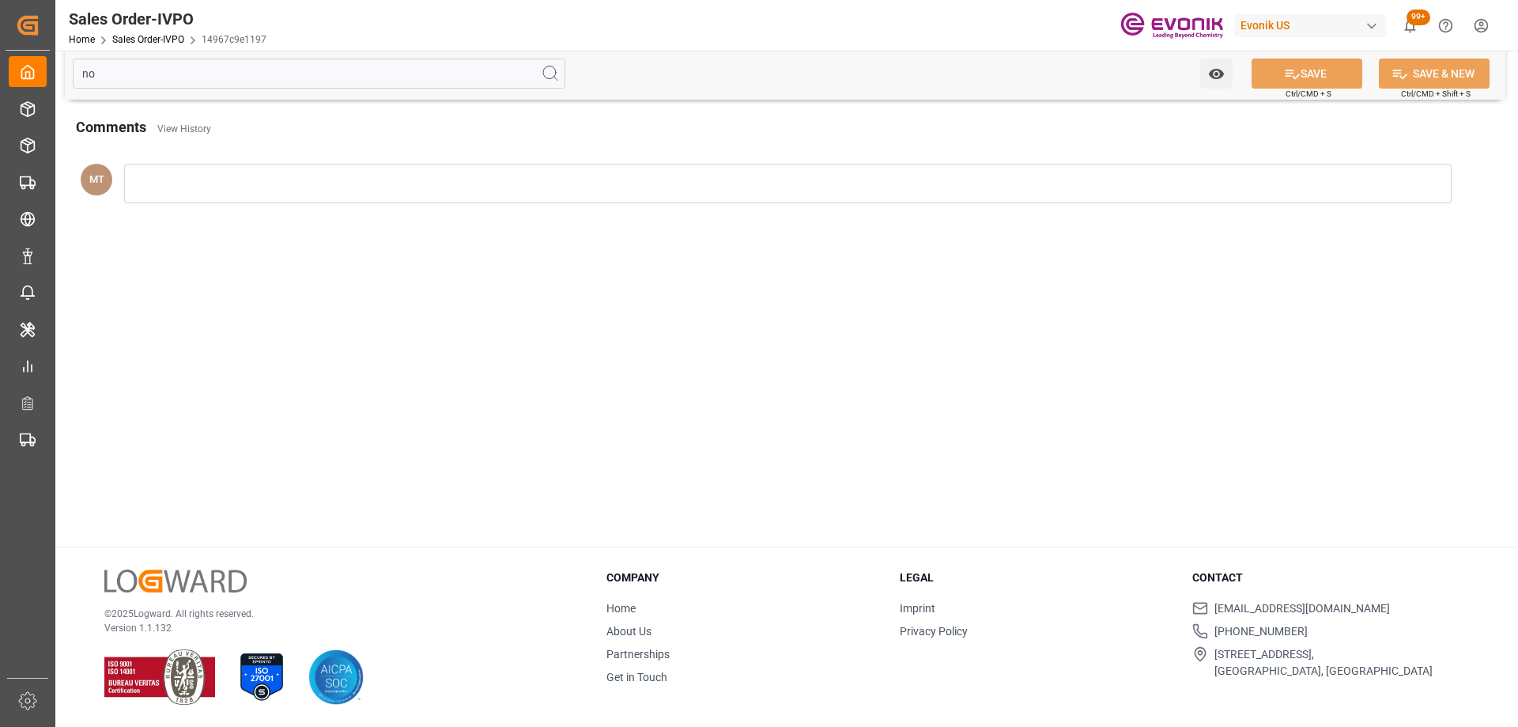
type input "n"
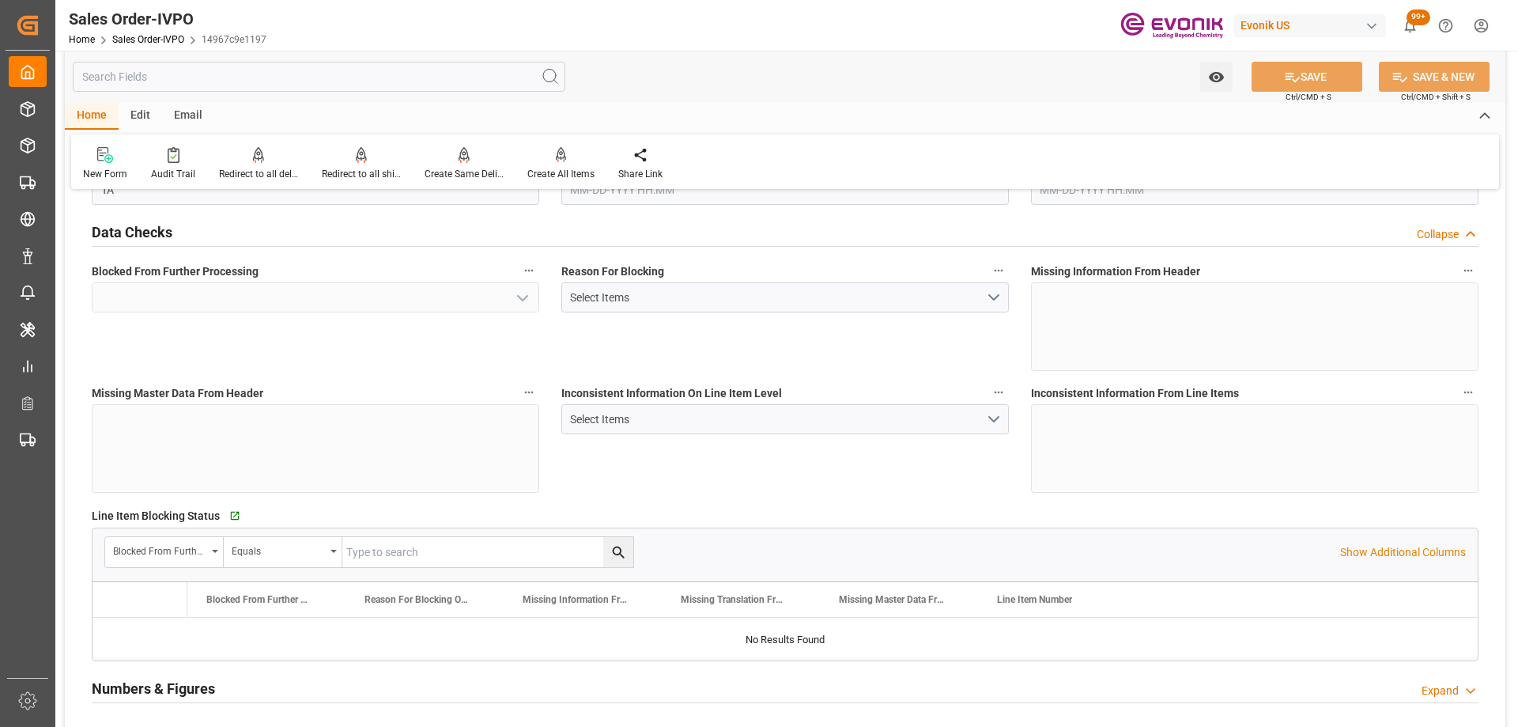
type input "No"
type input "AUMEL"
type input "0"
type input "Done"
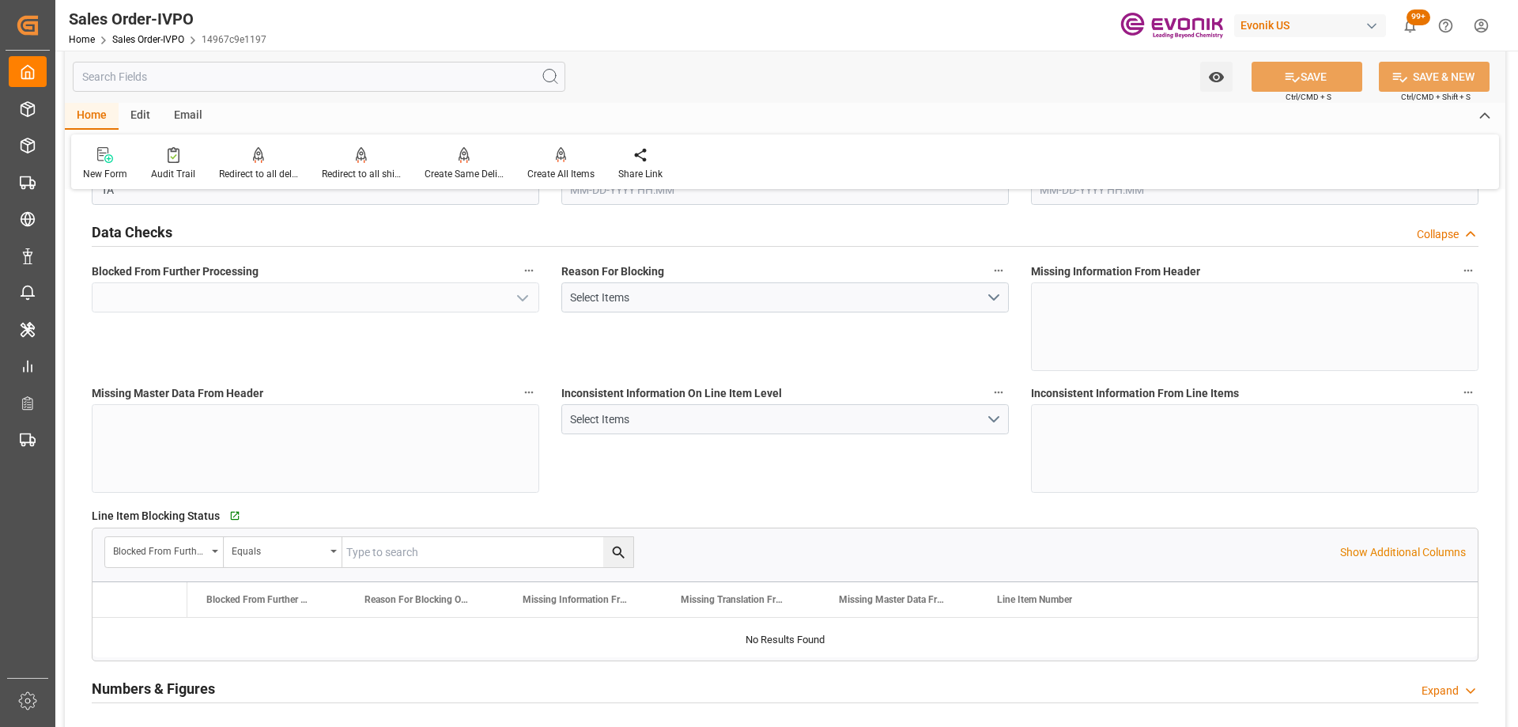
type input "1"
type input "132"
type input "14728.8"
type input "3934.672"
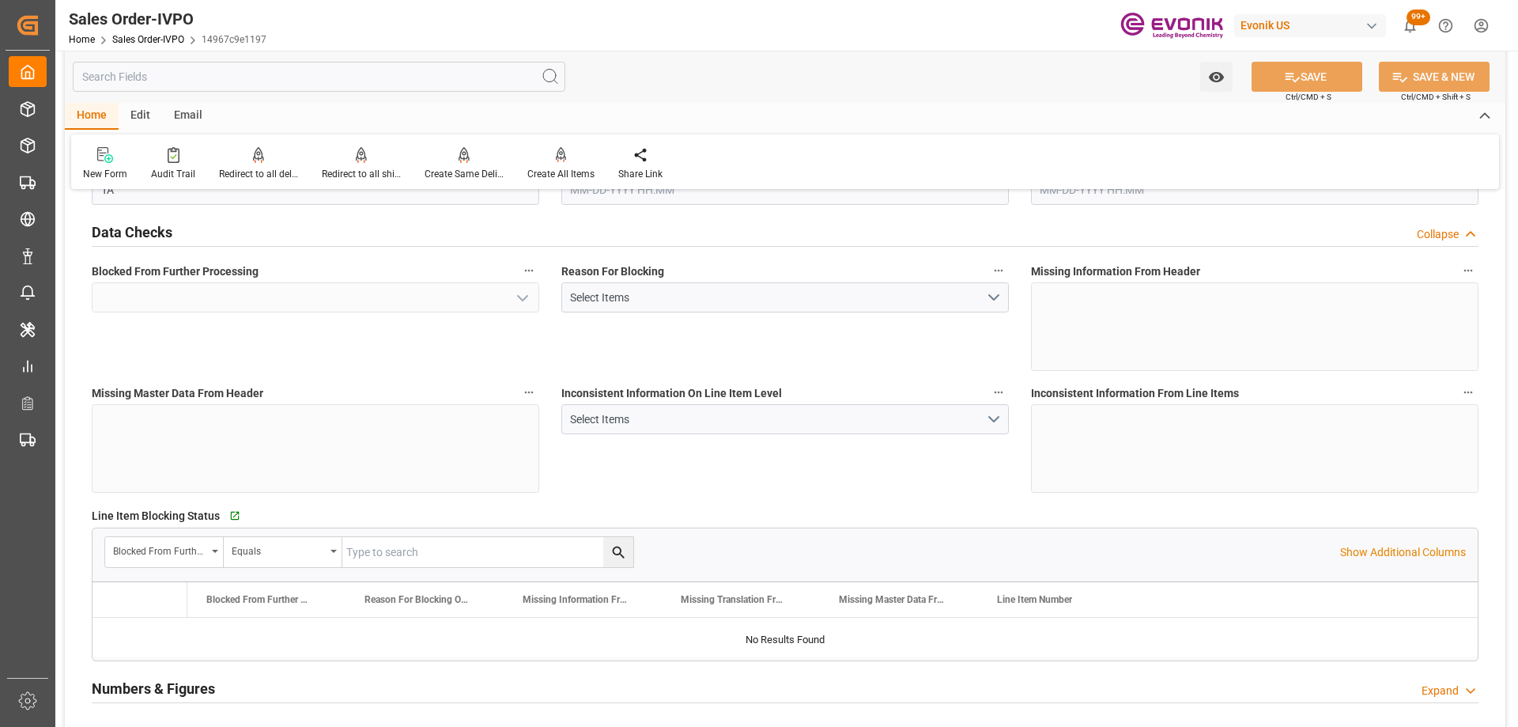
type input "17000"
type input "30"
type input "Done"
type input "08-13-2025 15:26"
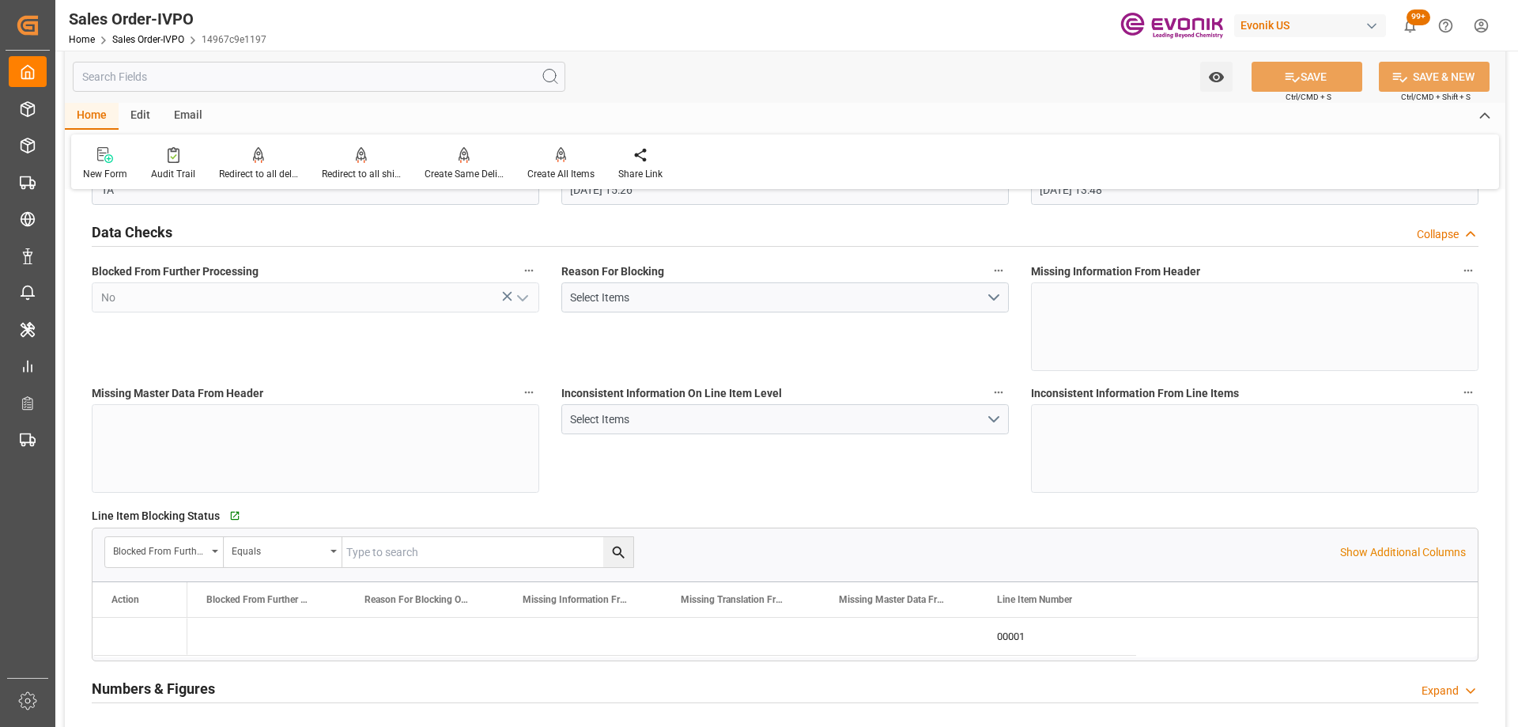
type input "09-19-2025 13:48"
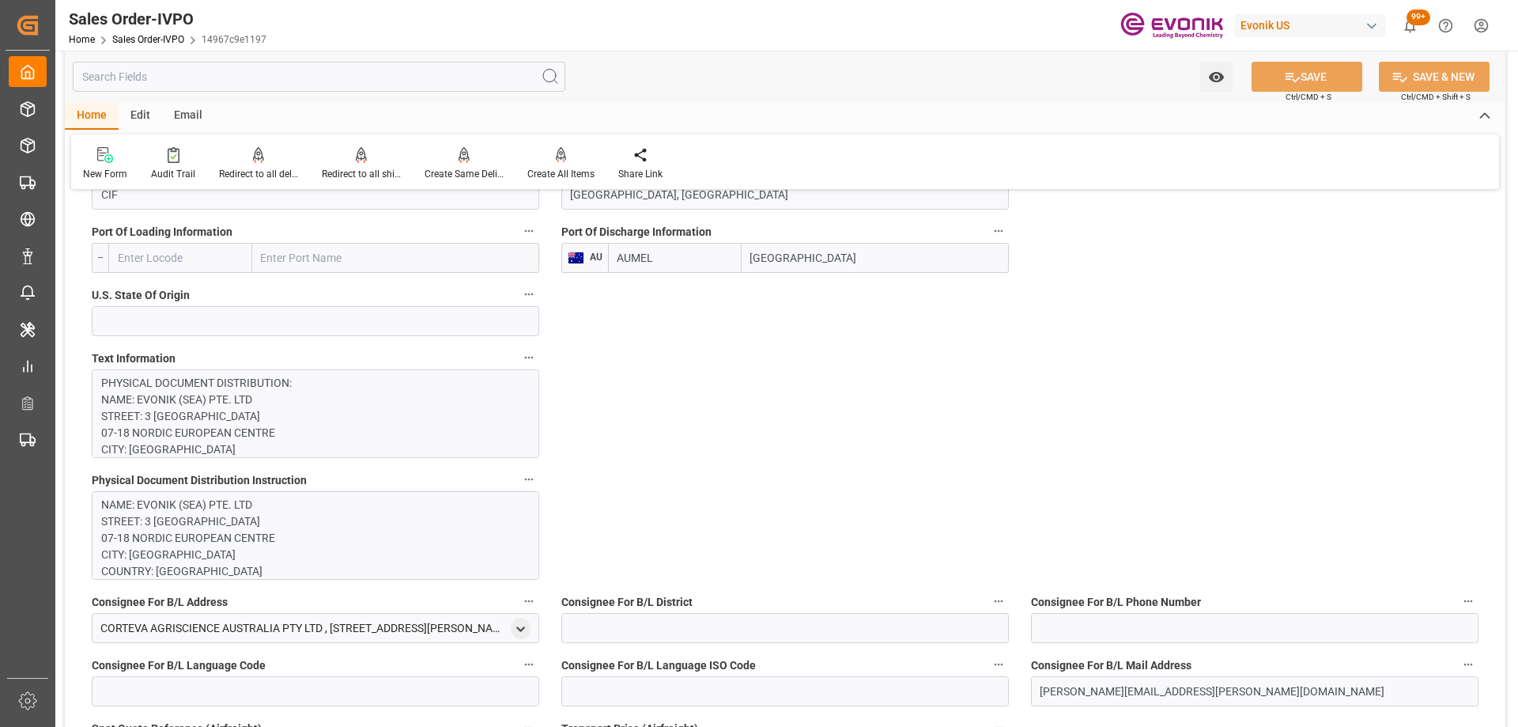
scroll to position [1107, 0]
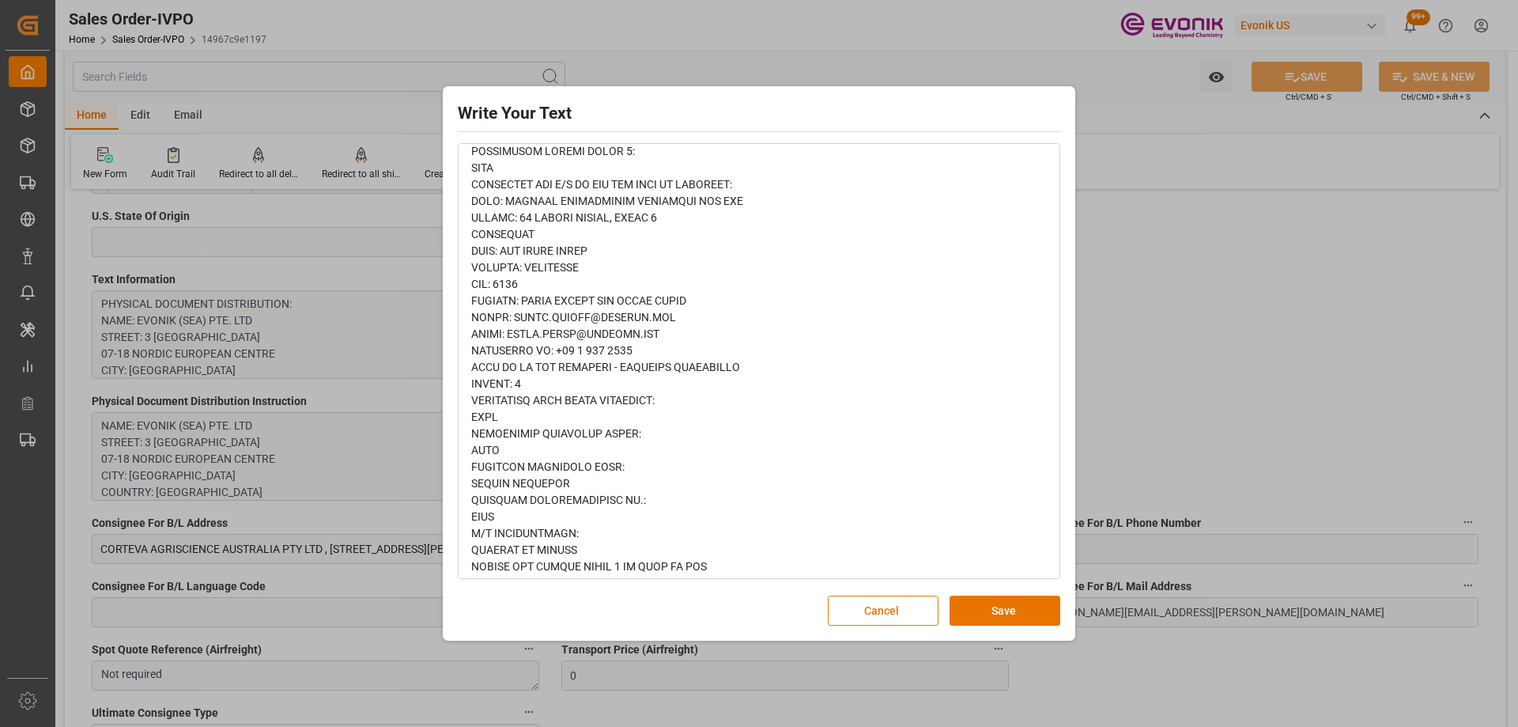
scroll to position [1165, 0]
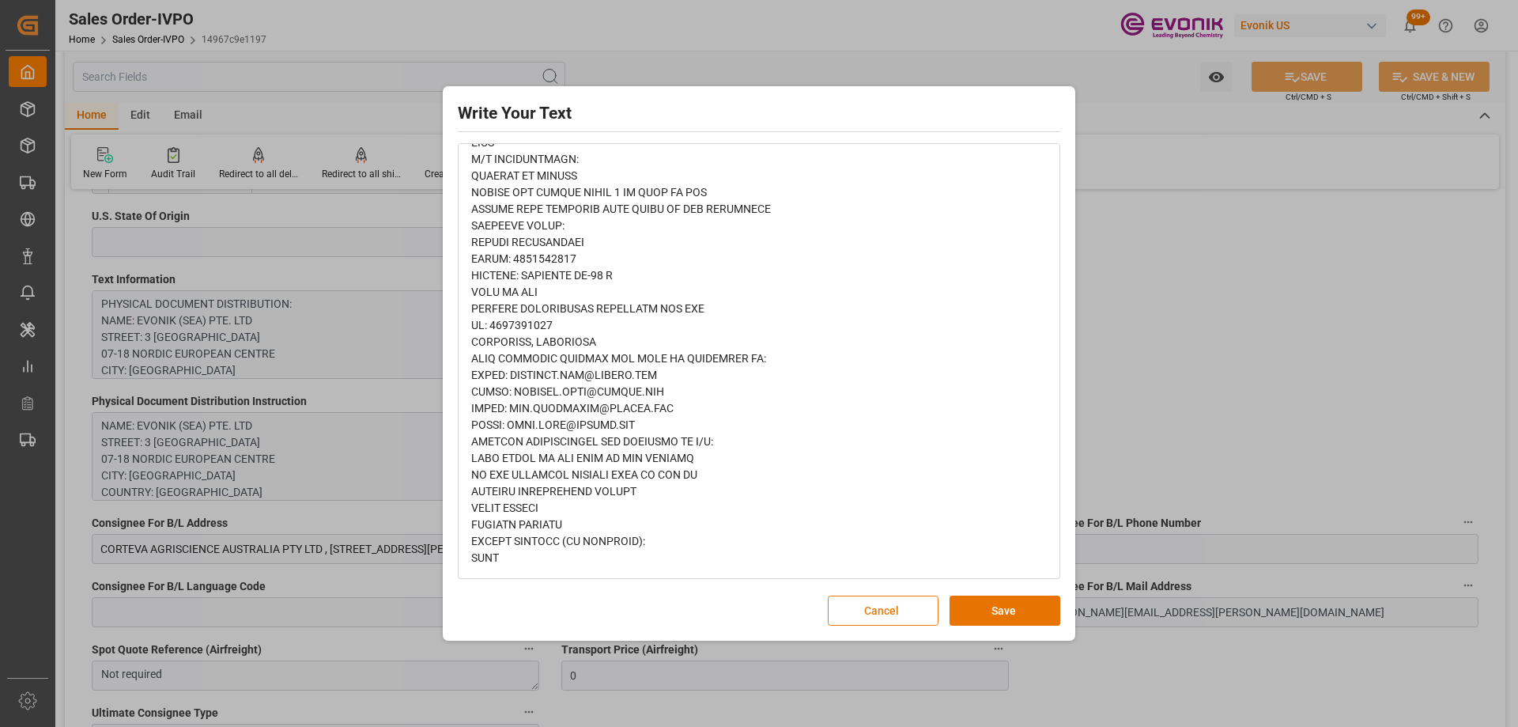
click at [920, 595] on button "Cancel" at bounding box center [883, 610] width 111 height 30
